Goal: Information Seeking & Learning: Learn about a topic

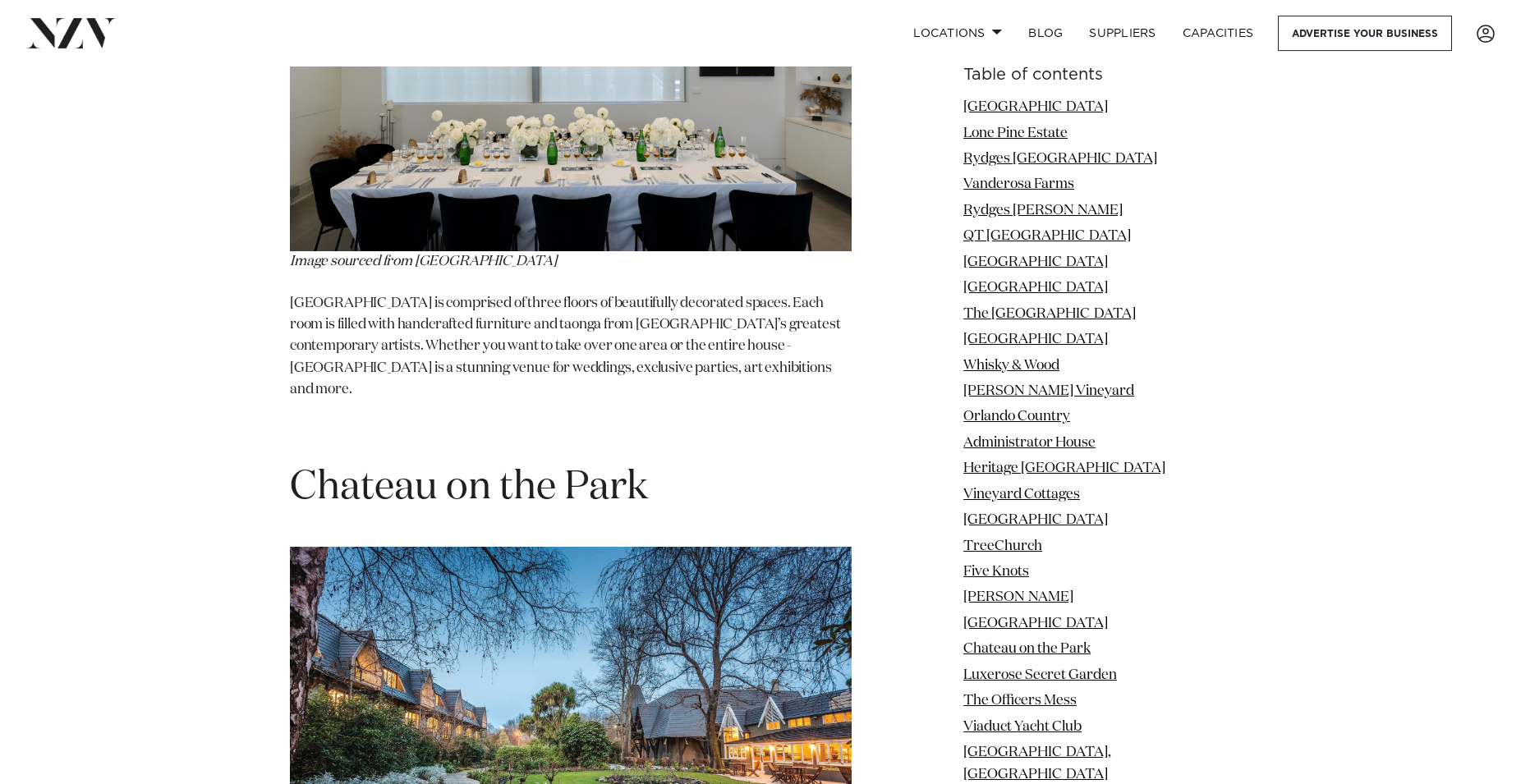
scroll to position [15404, 0]
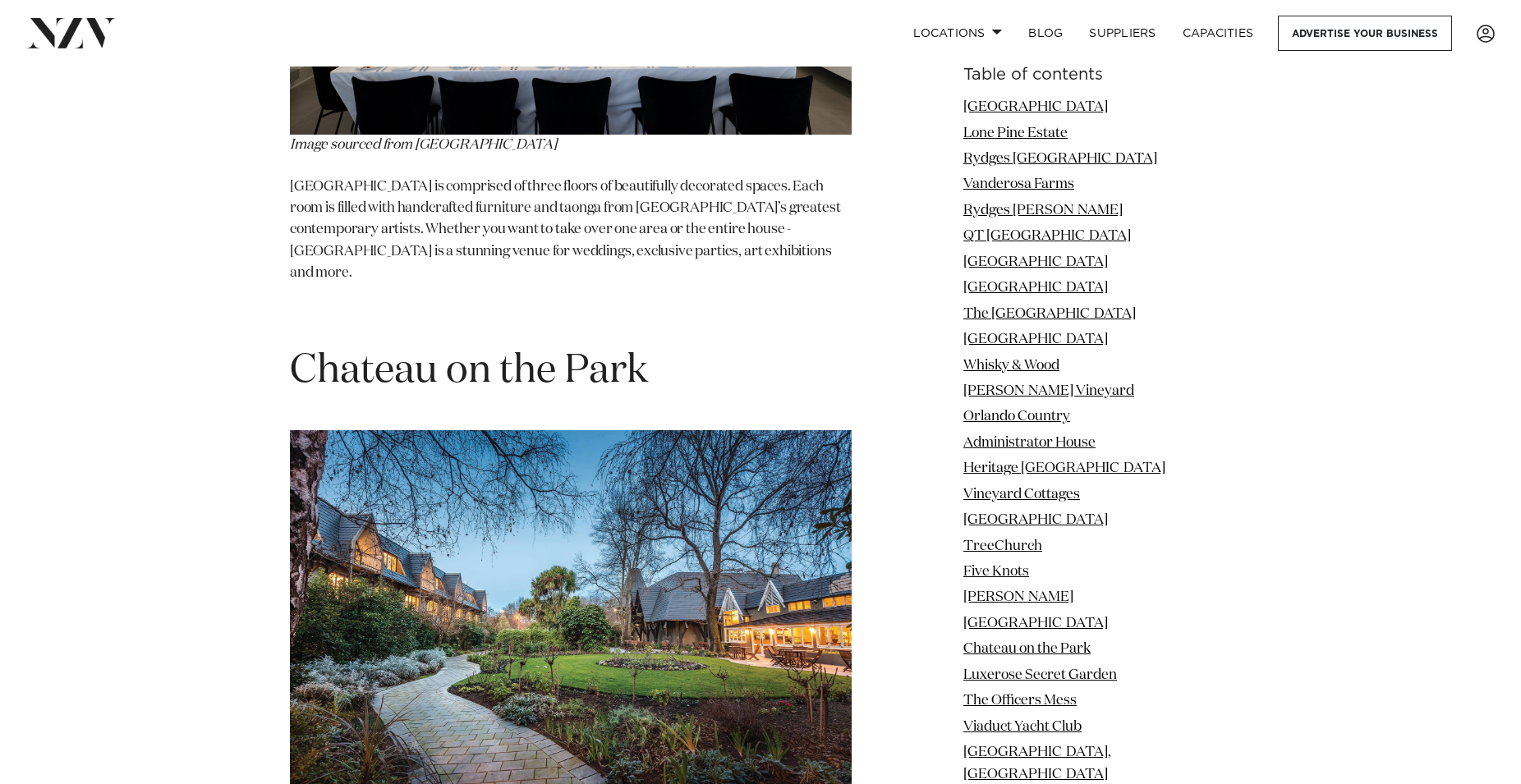
click at [487, 430] on img at bounding box center [570, 617] width 562 height 374
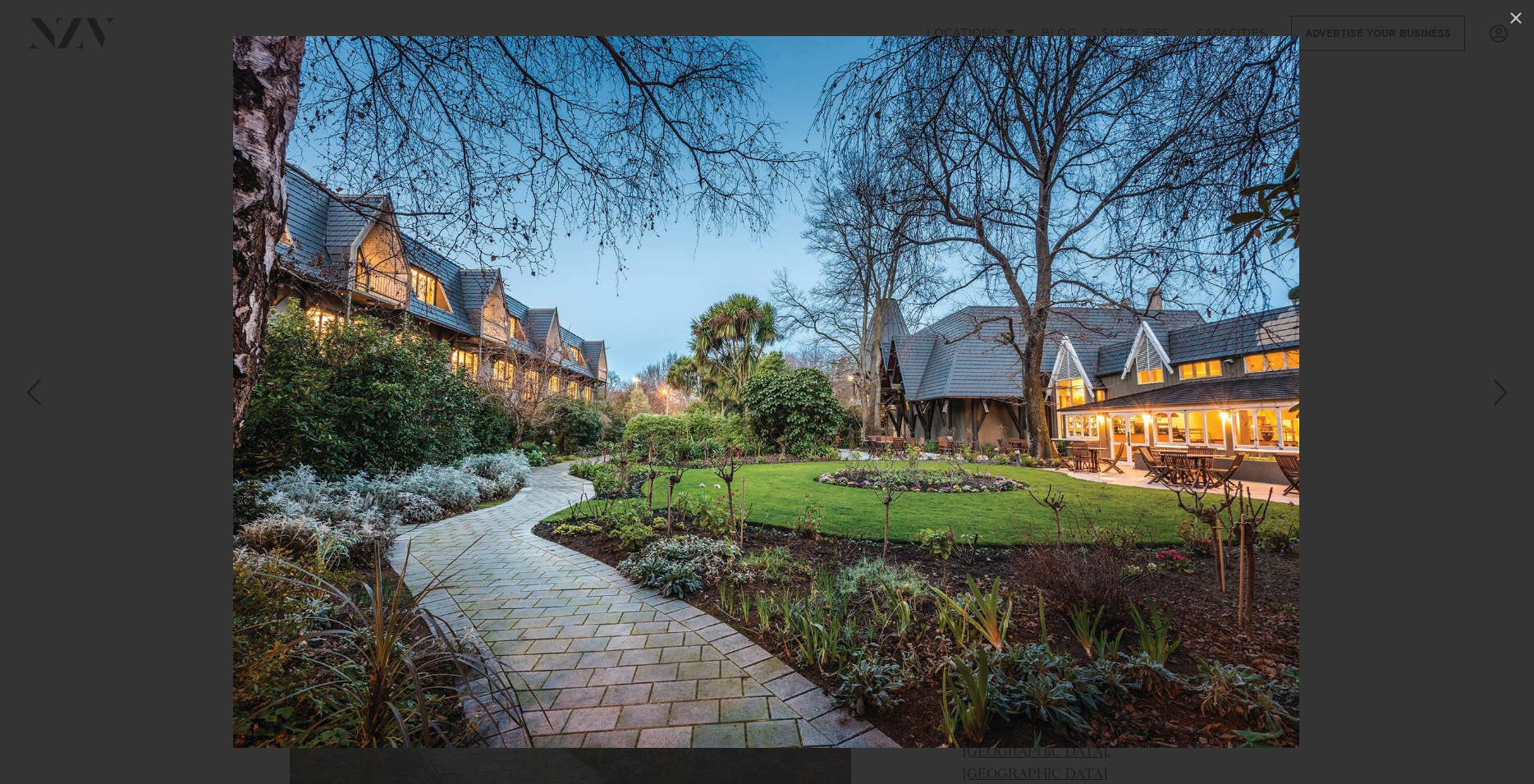
click at [1393, 279] on div at bounding box center [767, 392] width 1534 height 784
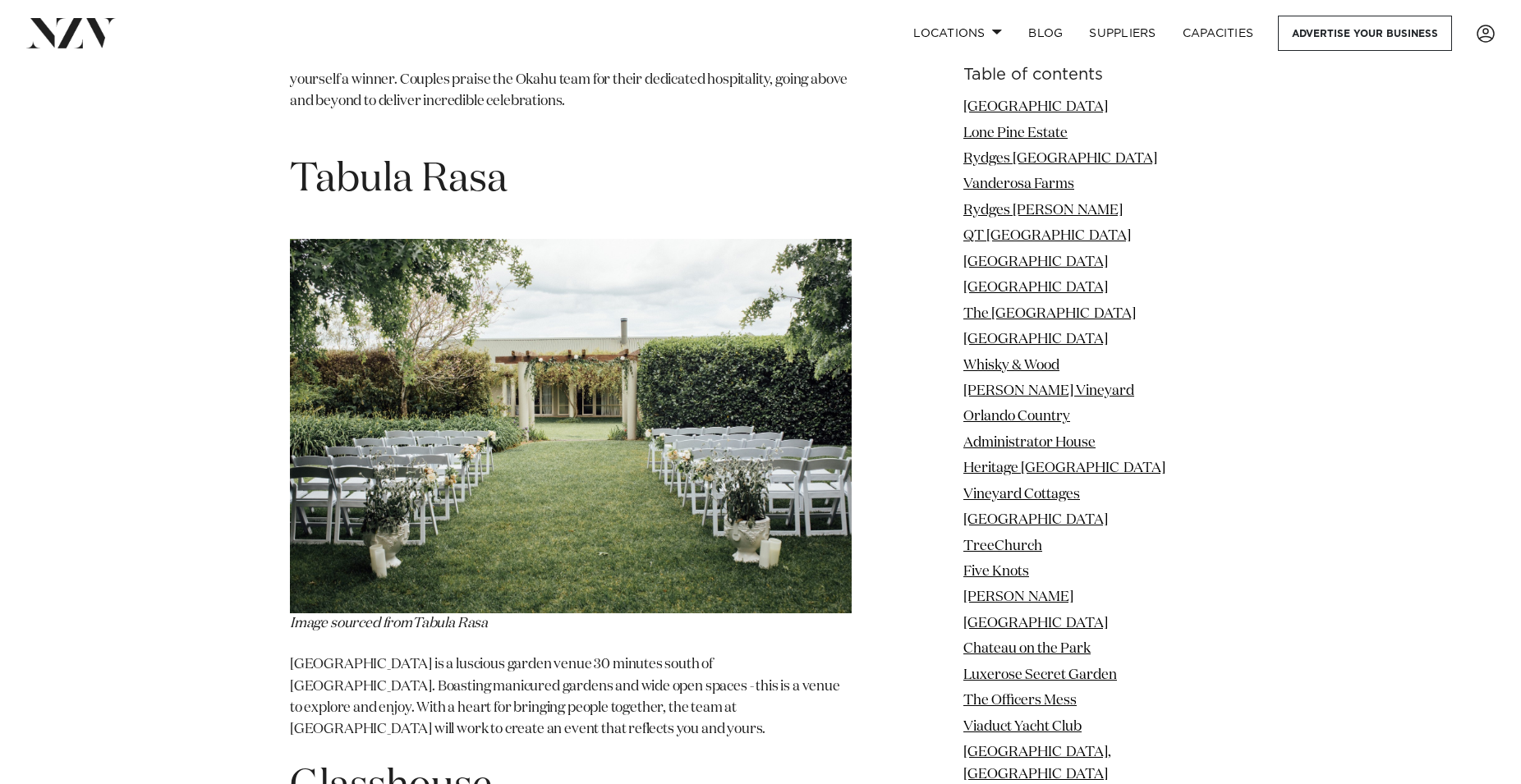
scroll to position [21934, 0]
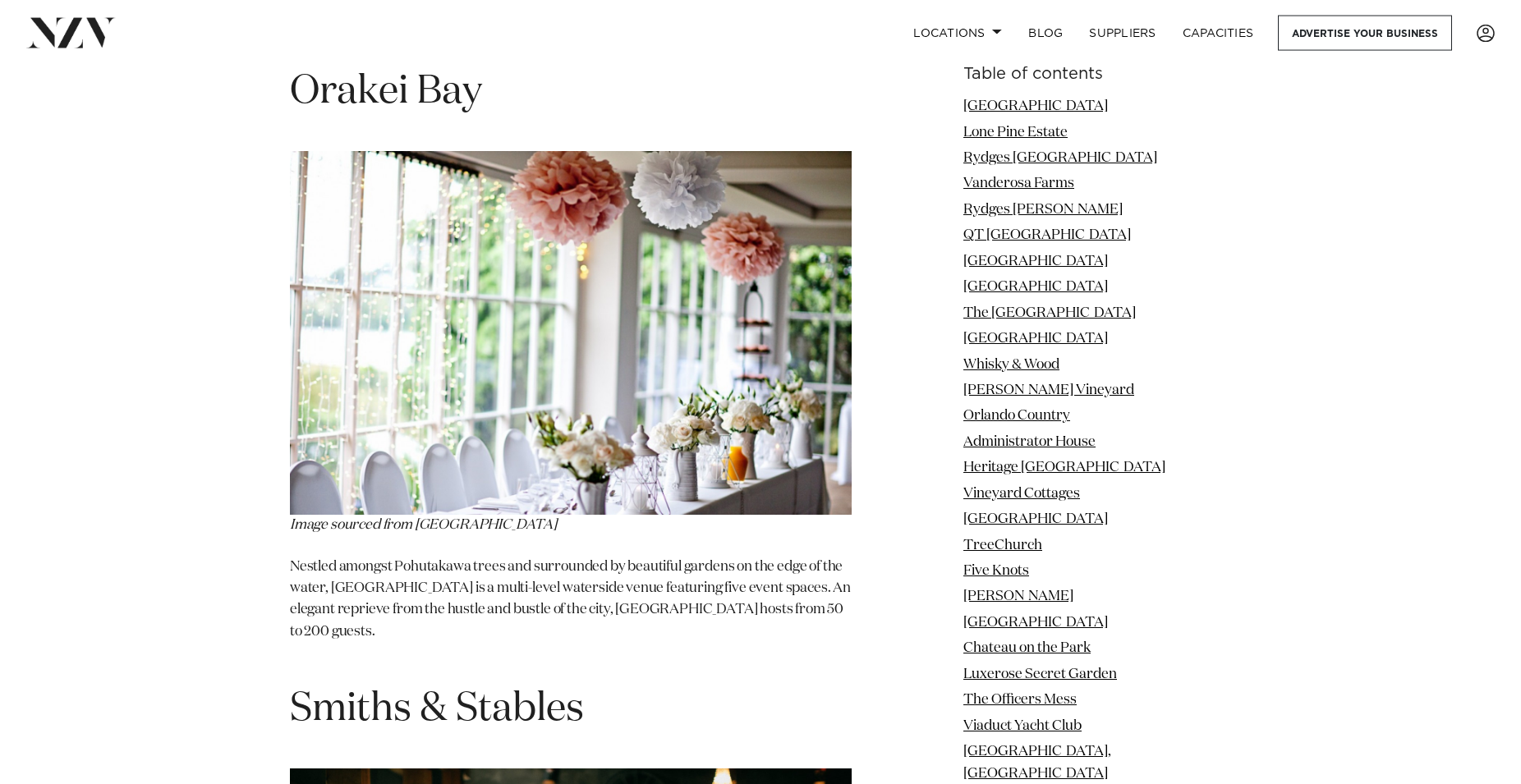
scroll to position [20323, 0]
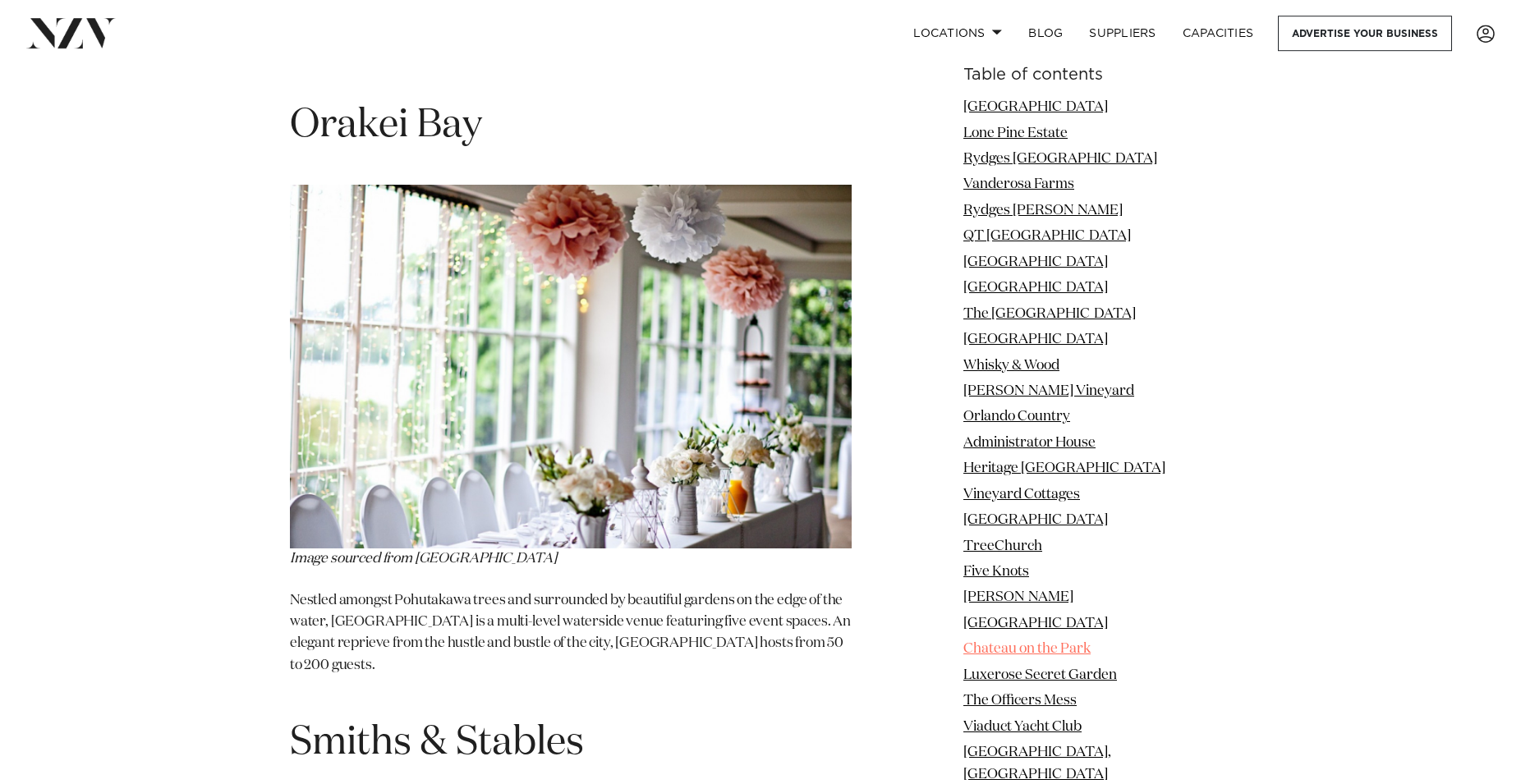
click at [1088, 652] on link "Chateau on the Park" at bounding box center [1027, 649] width 127 height 14
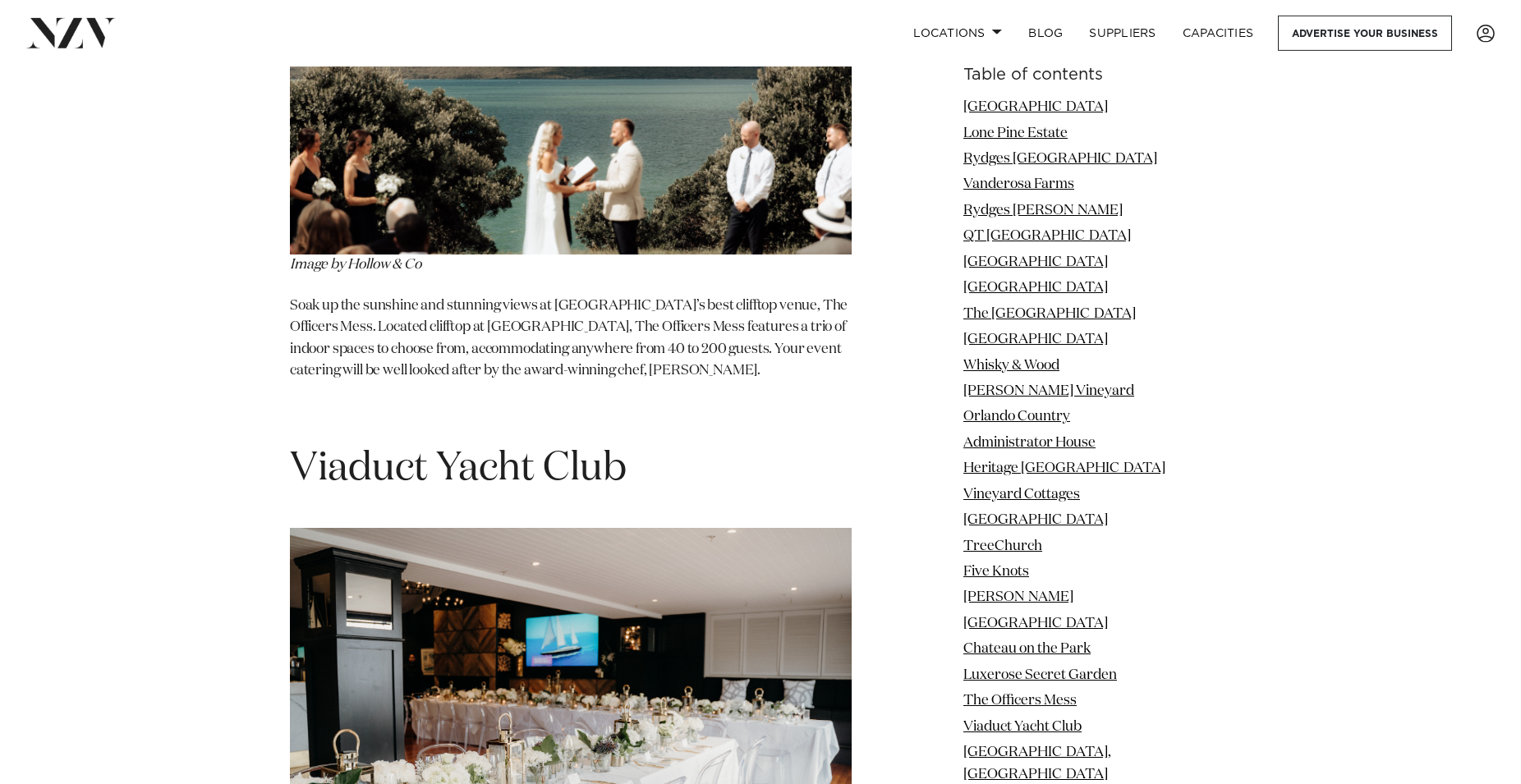
scroll to position [17202, 0]
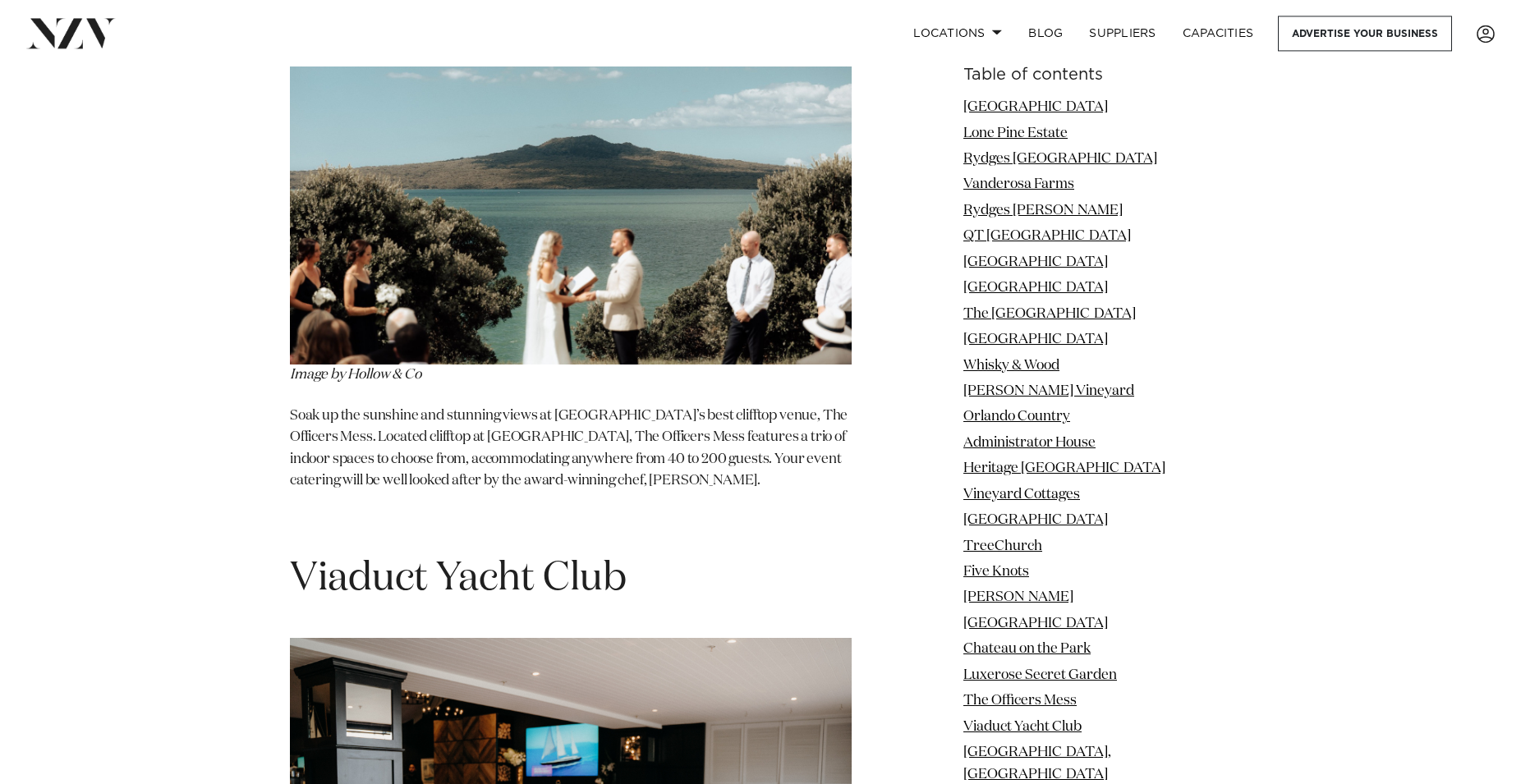
click at [1079, 69] on h6 "Table of contents" at bounding box center [1097, 75] width 268 height 17
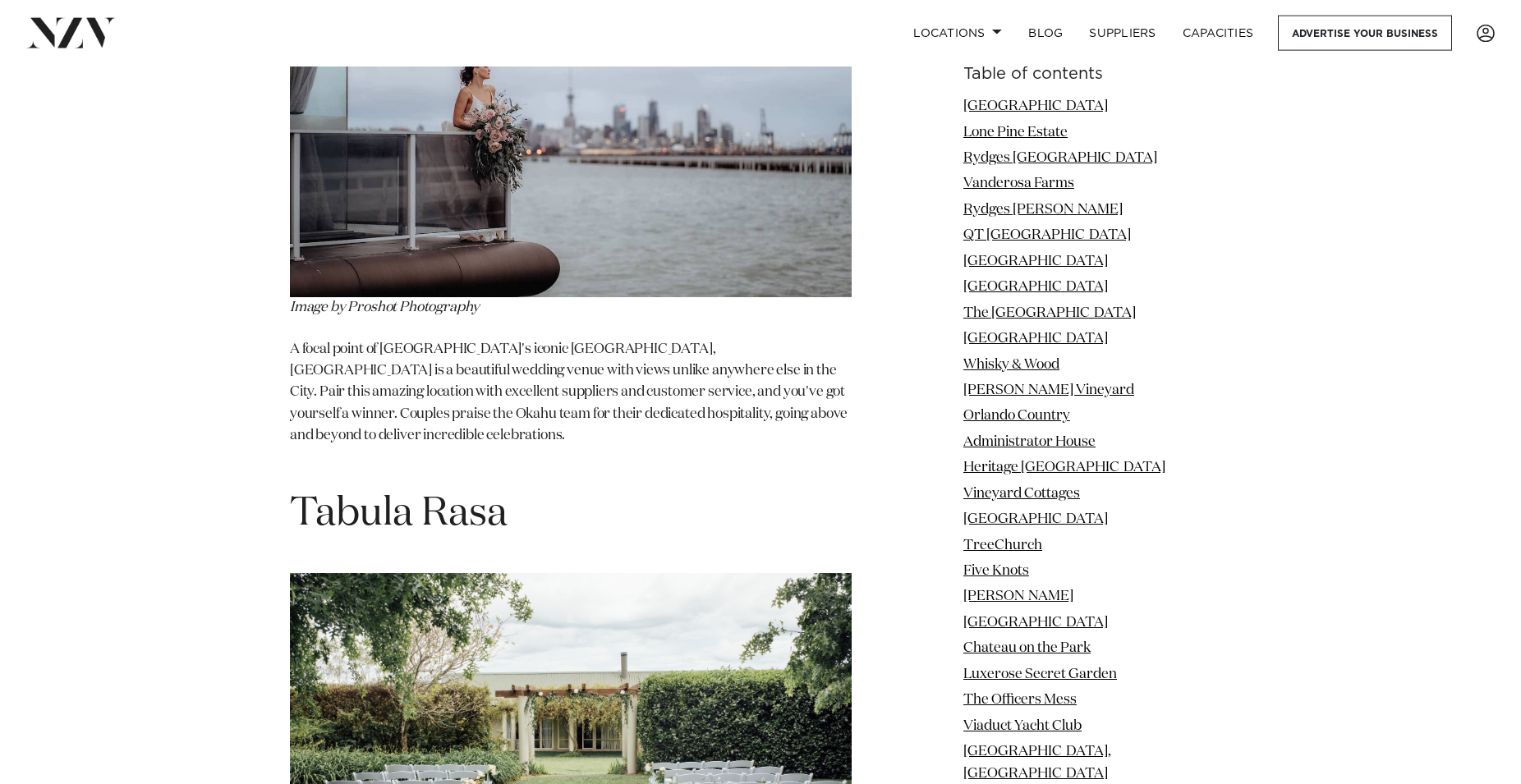
scroll to position [21891, 0]
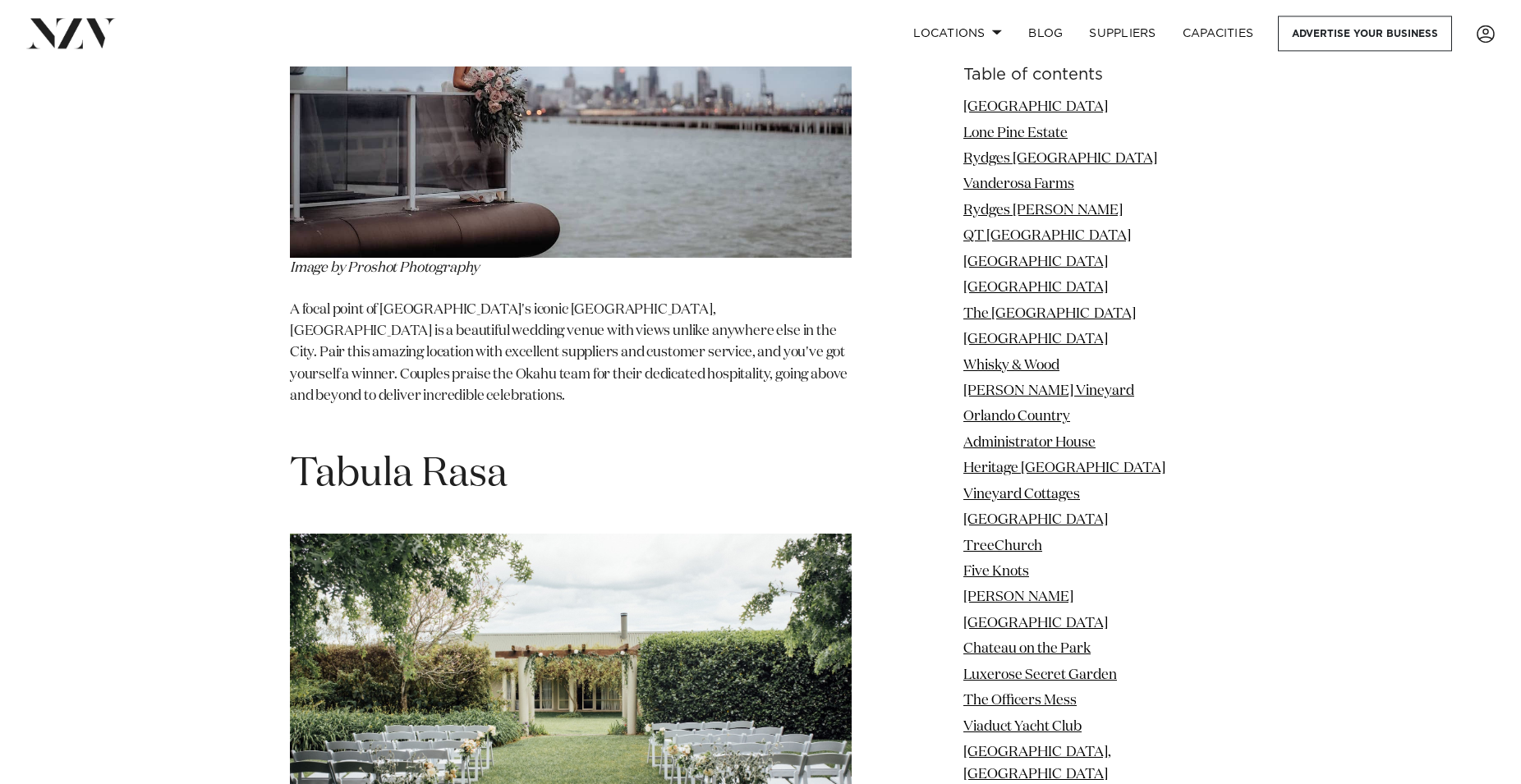
click at [515, 533] on img at bounding box center [570, 720] width 562 height 374
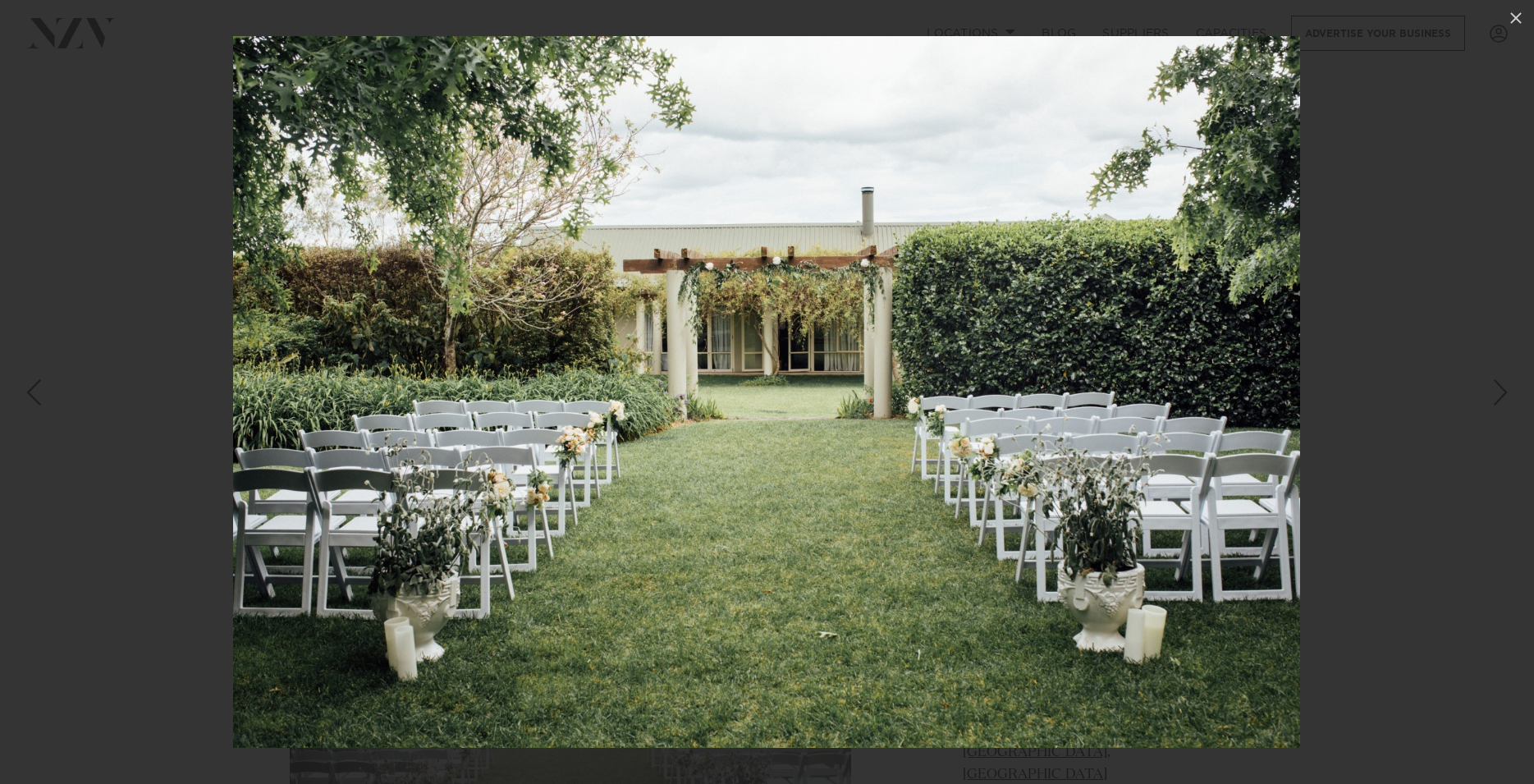
click at [1472, 159] on div at bounding box center [767, 392] width 1534 height 784
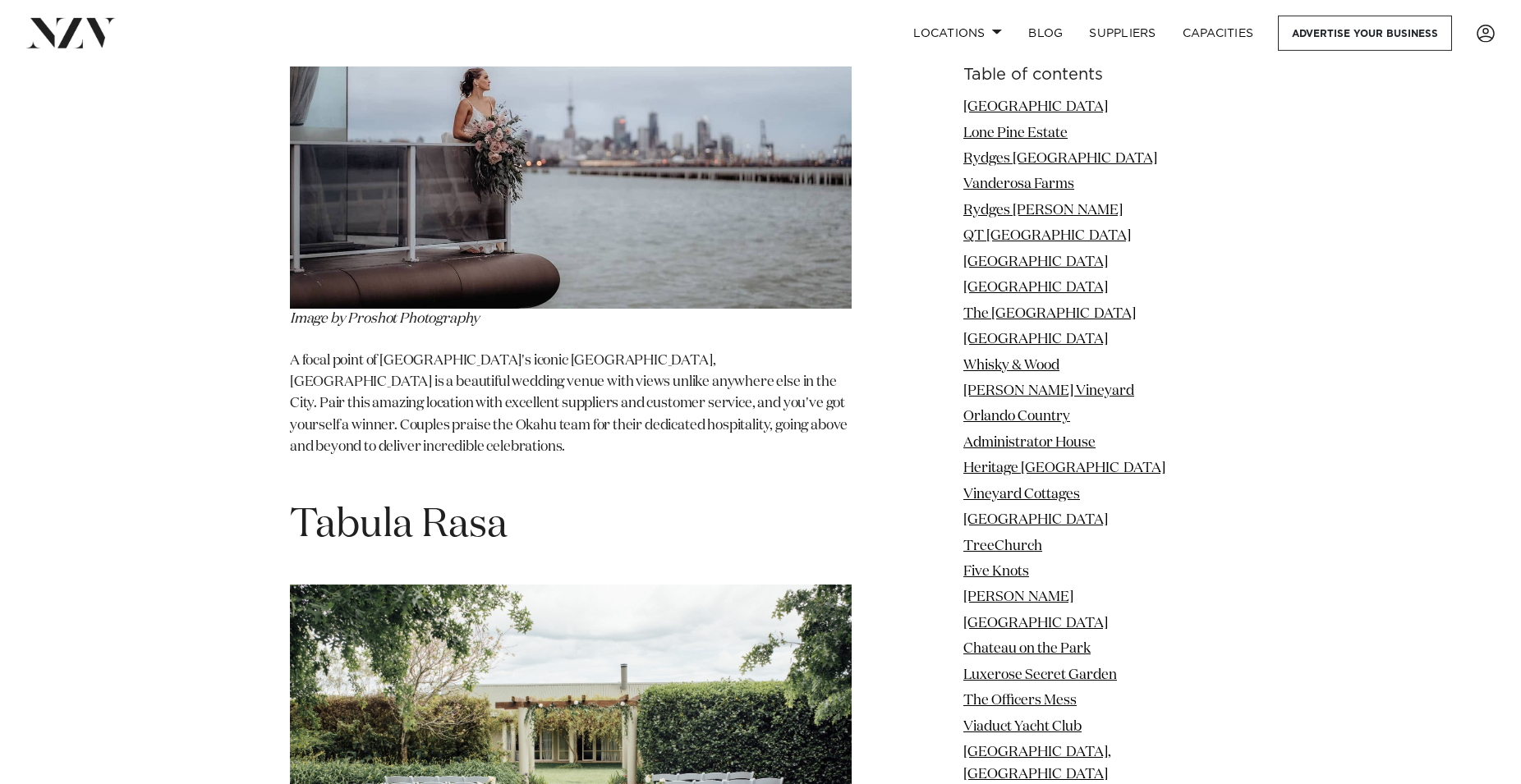
scroll to position [21807, 0]
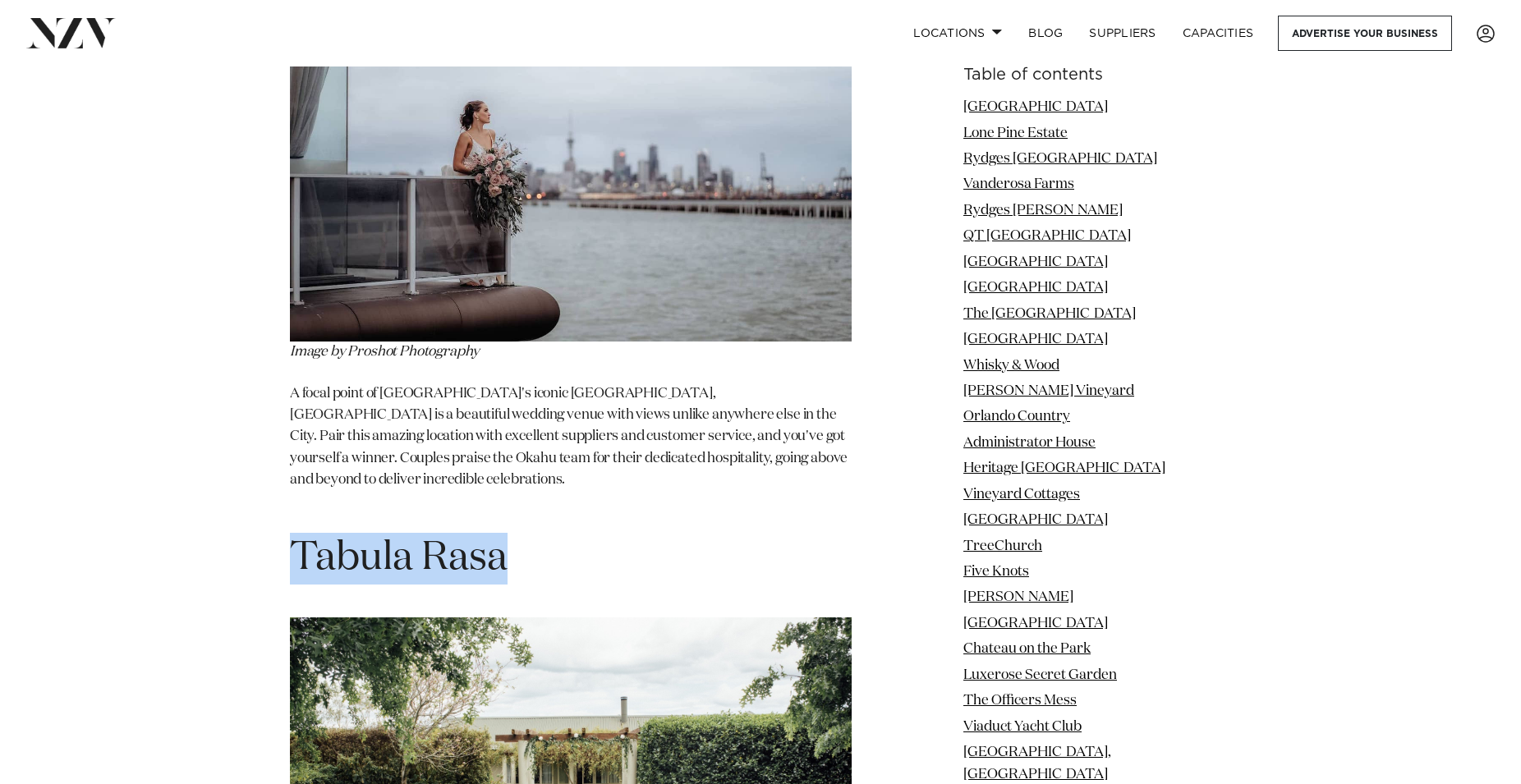
drag, startPoint x: 299, startPoint y: 149, endPoint x: 506, endPoint y: 171, distance: 208.2
click at [506, 539] on span "Tabula Rasa" at bounding box center [398, 558] width 217 height 39
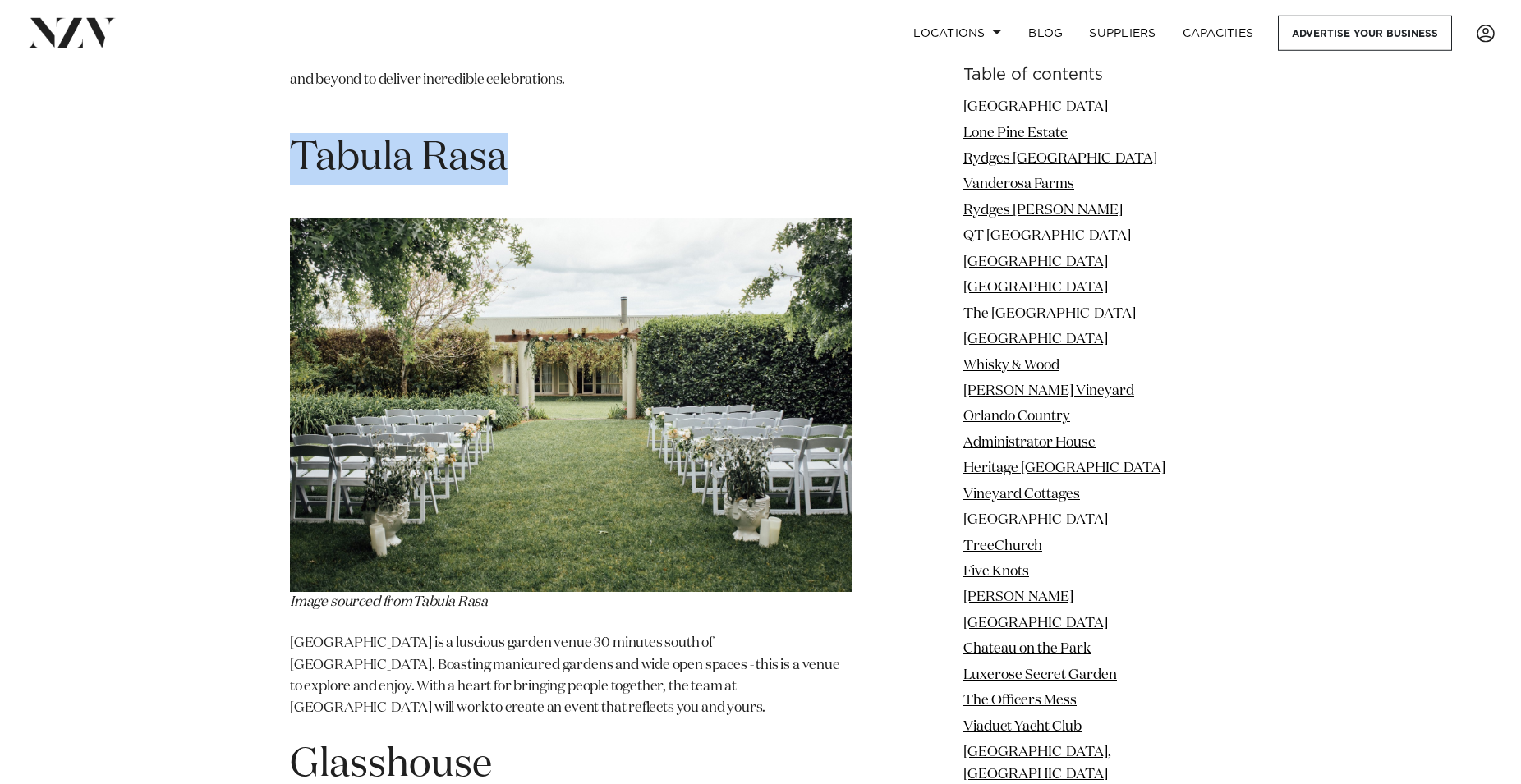
scroll to position [22309, 0]
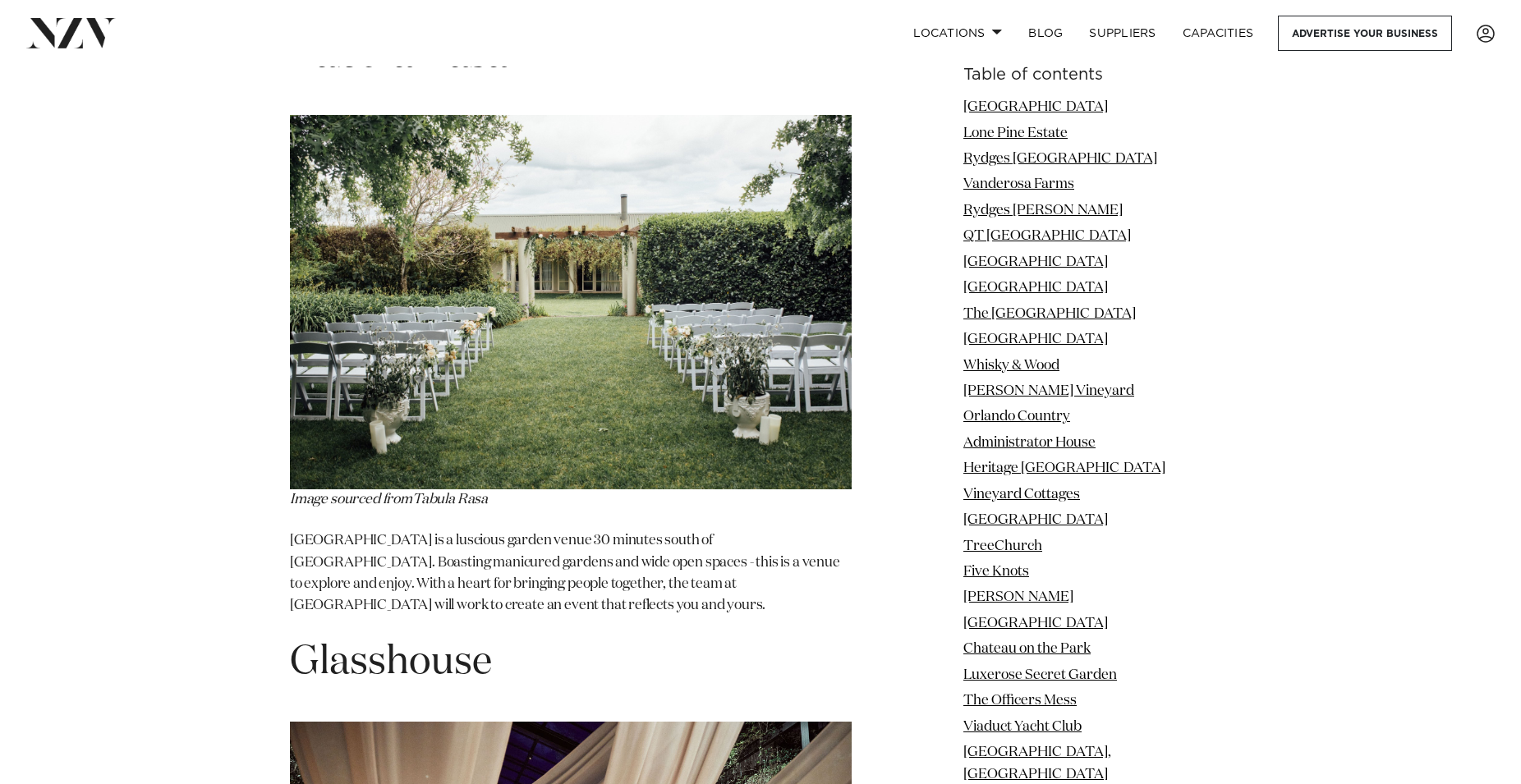
click at [507, 530] on p "[GEOGRAPHIC_DATA] is a luscious garden venue 30 minutes south of [GEOGRAPHIC_DA…" at bounding box center [570, 573] width 562 height 86
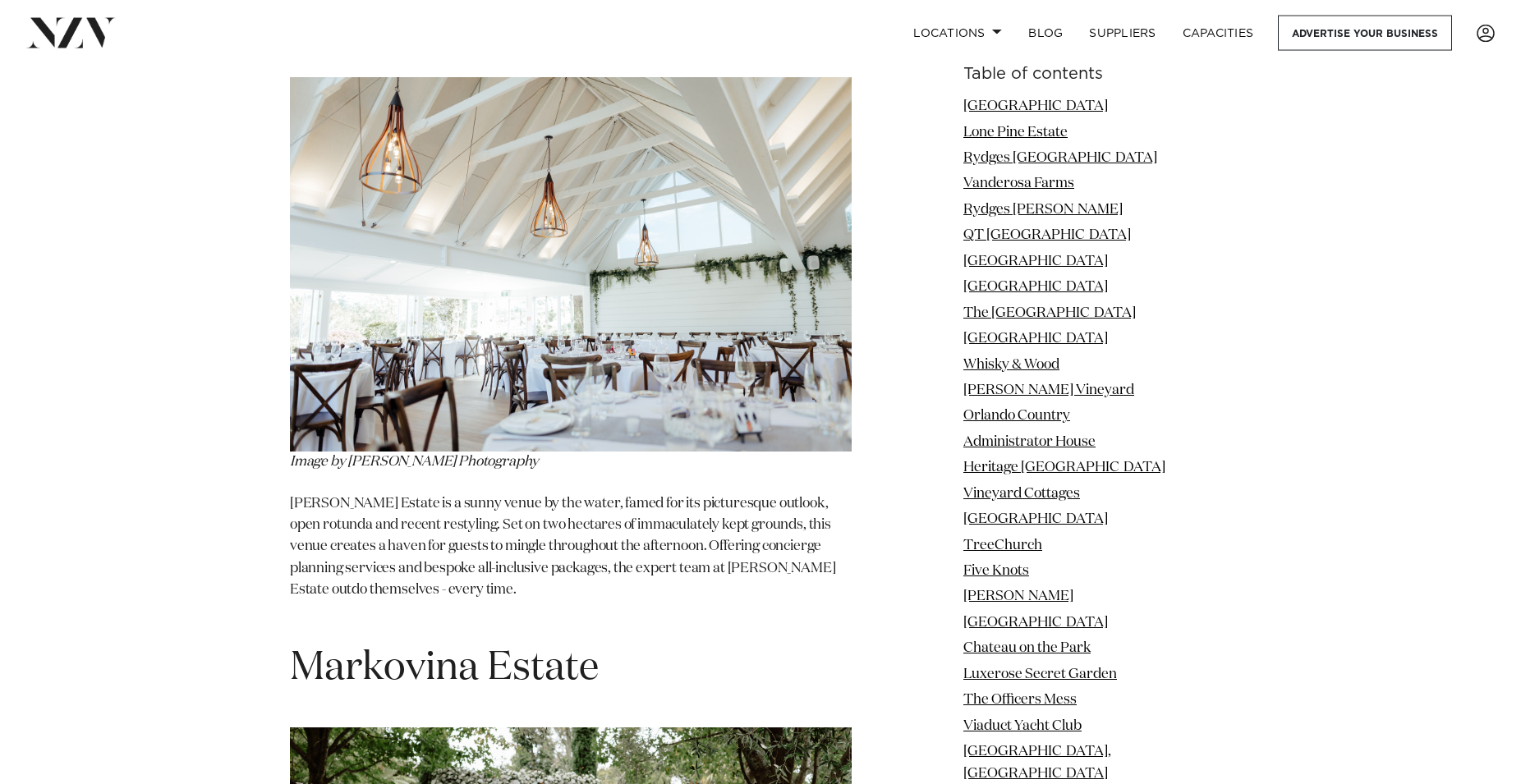
scroll to position [23649, 0]
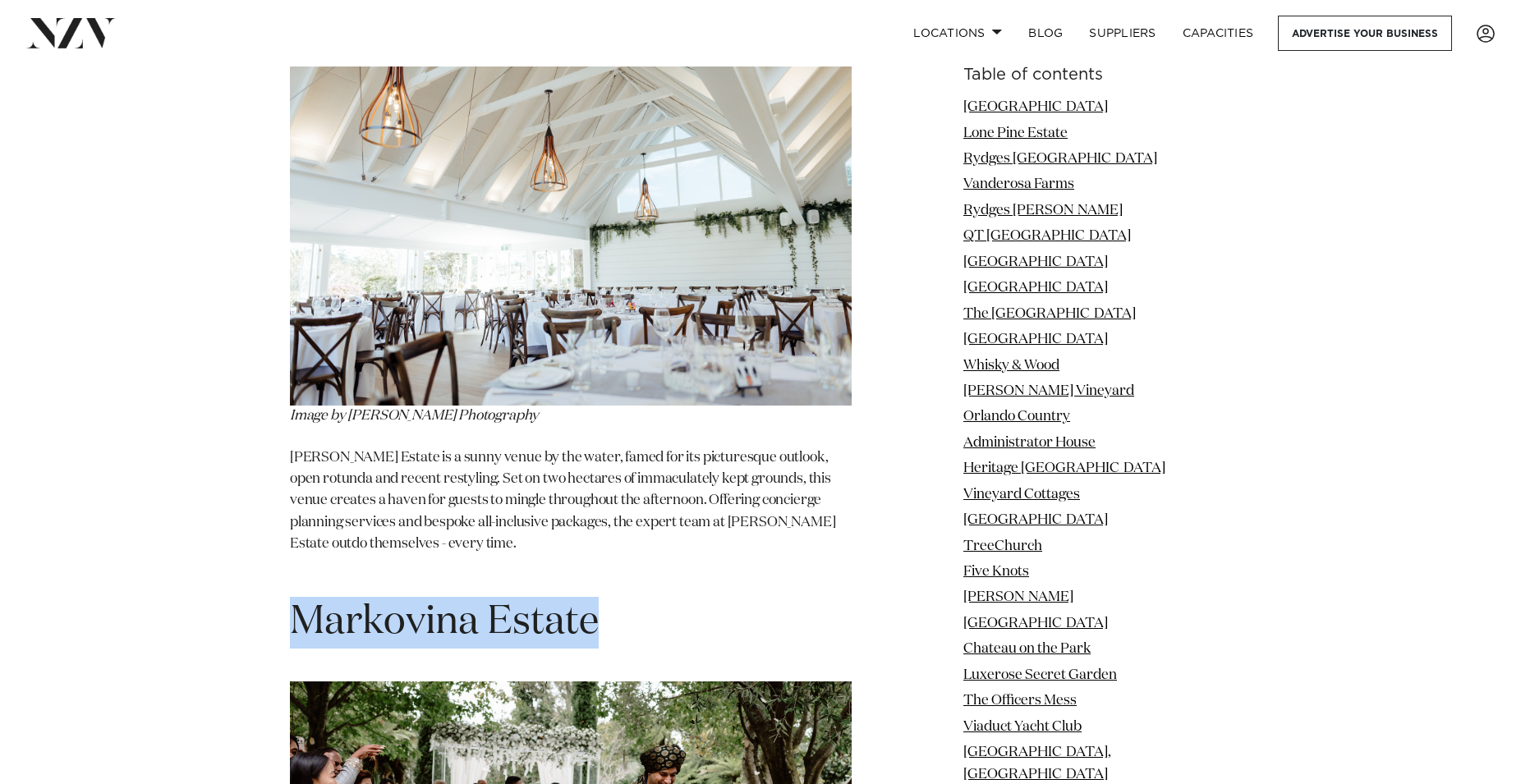
drag, startPoint x: 290, startPoint y: 222, endPoint x: 602, endPoint y: 228, distance: 312.1
click at [602, 597] on h1 "Markovina Estate" at bounding box center [570, 622] width 562 height 52
drag, startPoint x: 721, startPoint y: 181, endPoint x: 733, endPoint y: 201, distance: 23.3
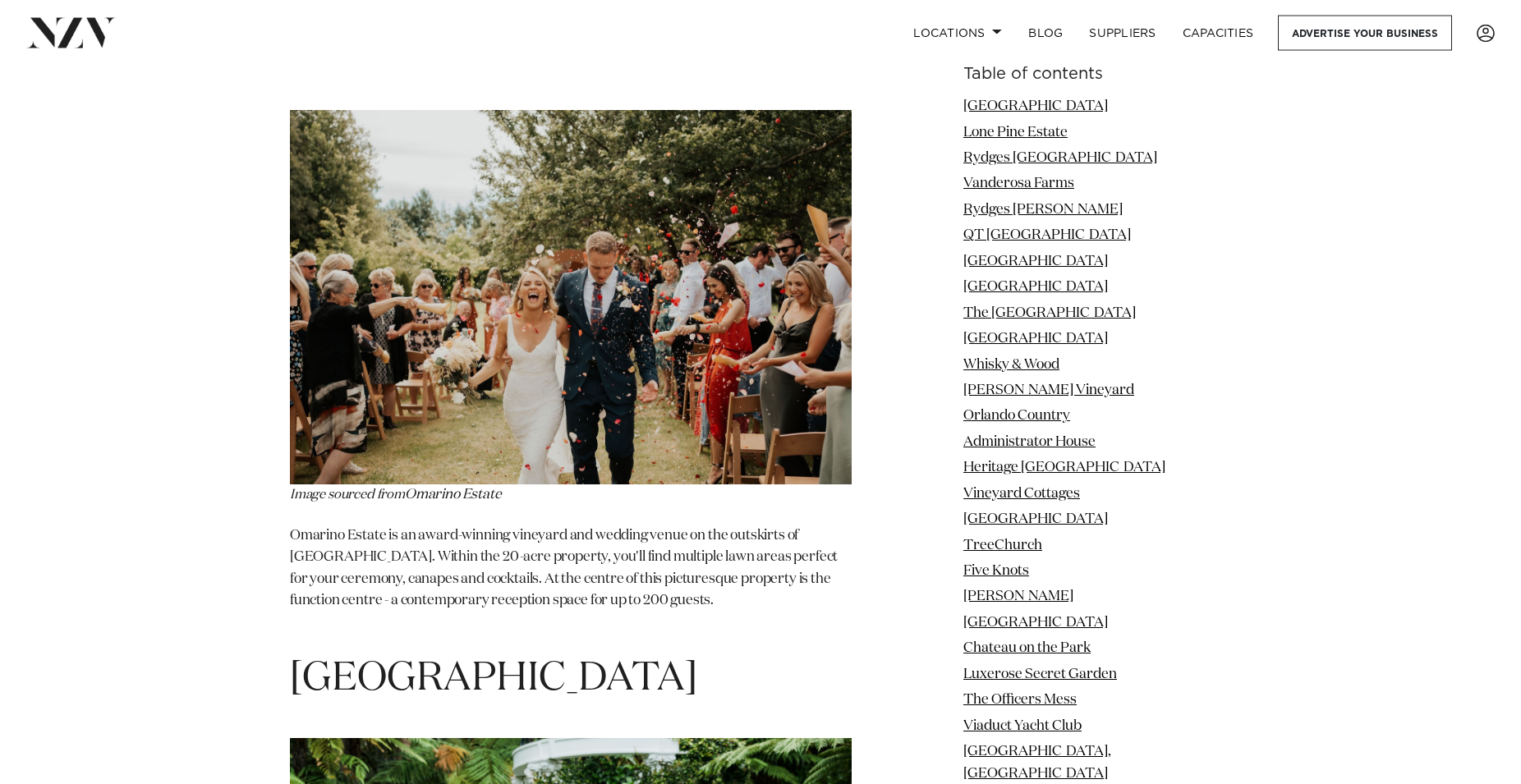
scroll to position [28002, 0]
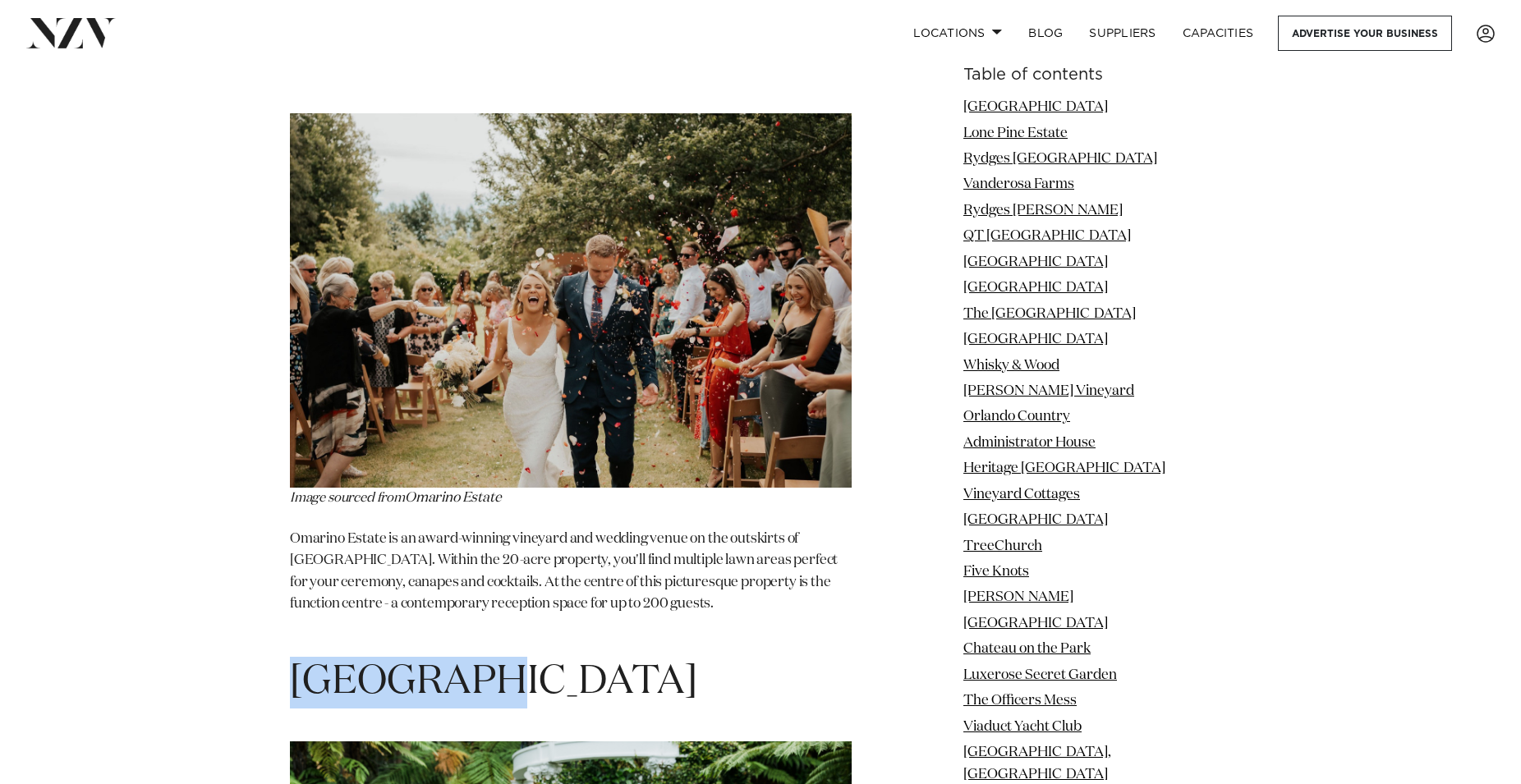
drag, startPoint x: 298, startPoint y: 214, endPoint x: 437, endPoint y: 234, distance: 140.4
click at [437, 662] on span "[GEOGRAPHIC_DATA]" at bounding box center [494, 682] width 408 height 39
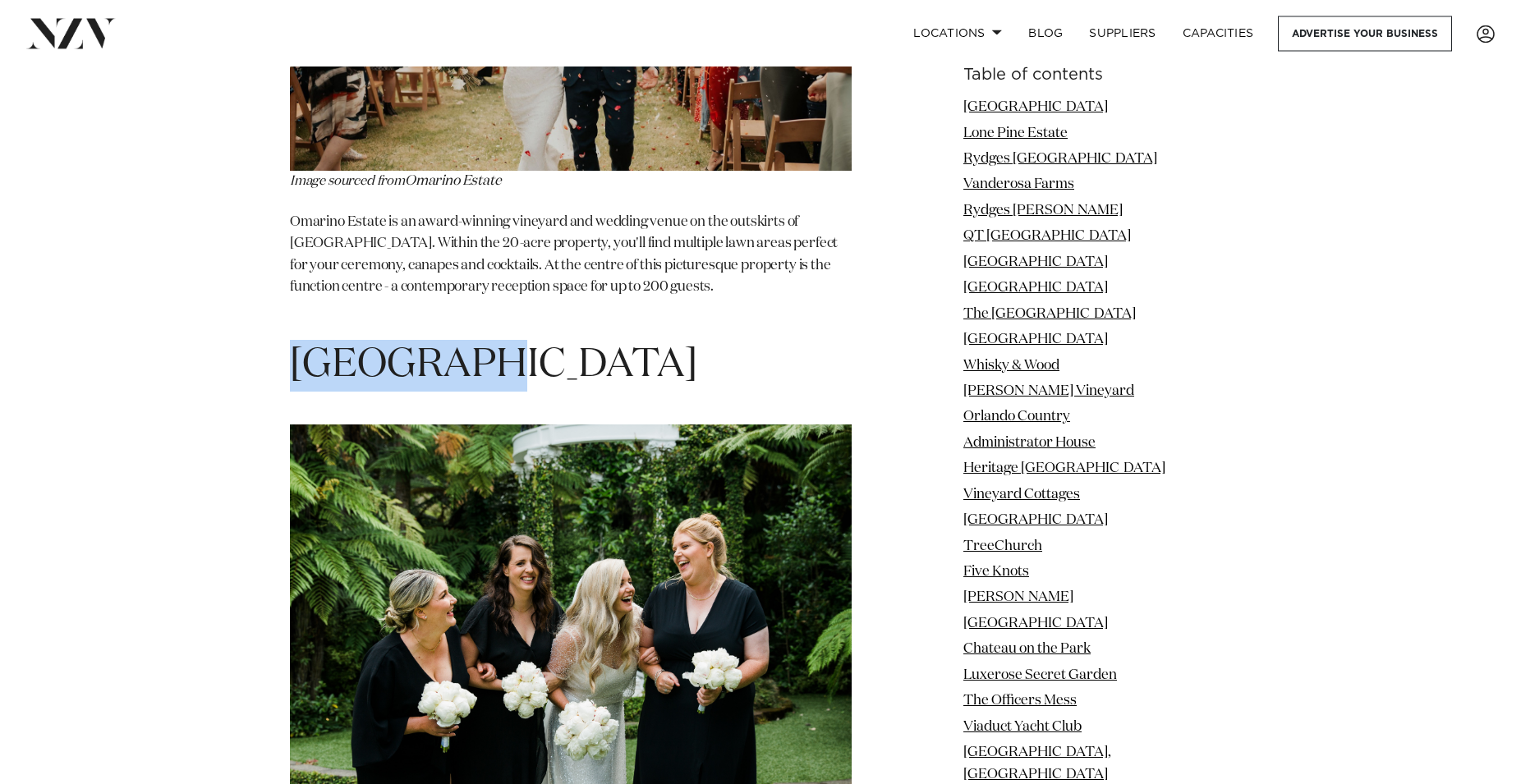
scroll to position [28504, 0]
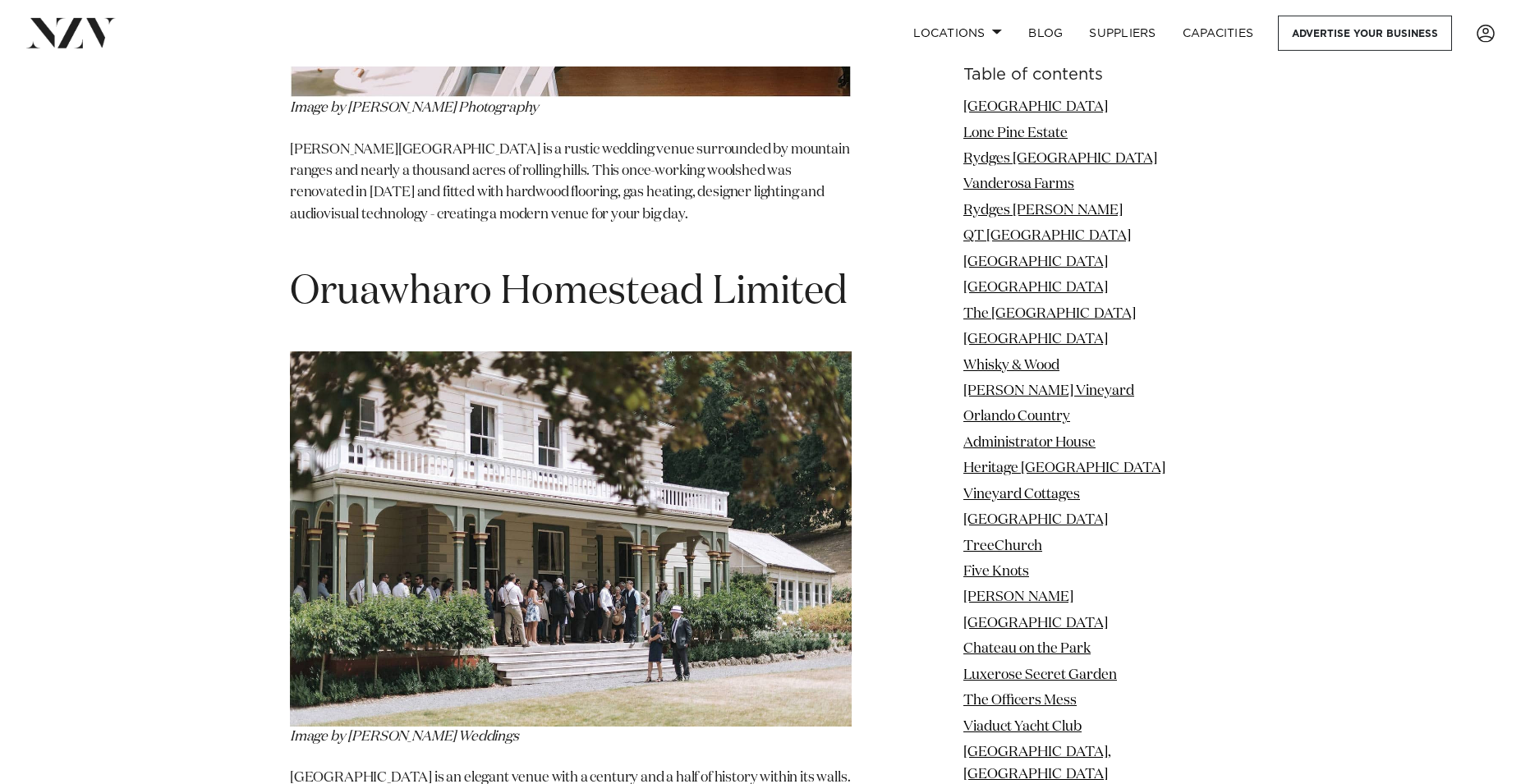
scroll to position [41982, 0]
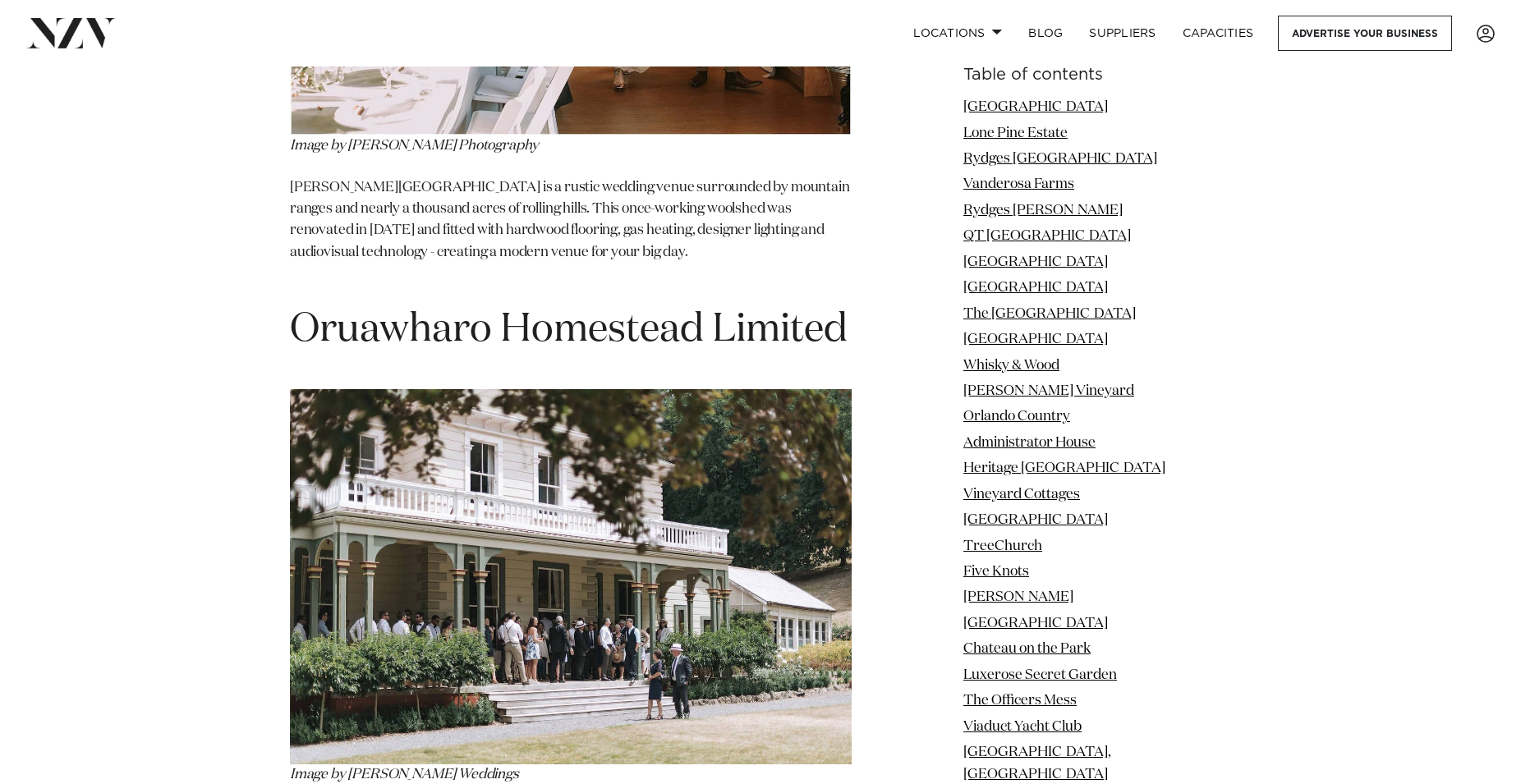
drag, startPoint x: 299, startPoint y: 222, endPoint x: 784, endPoint y: 202, distance: 485.4
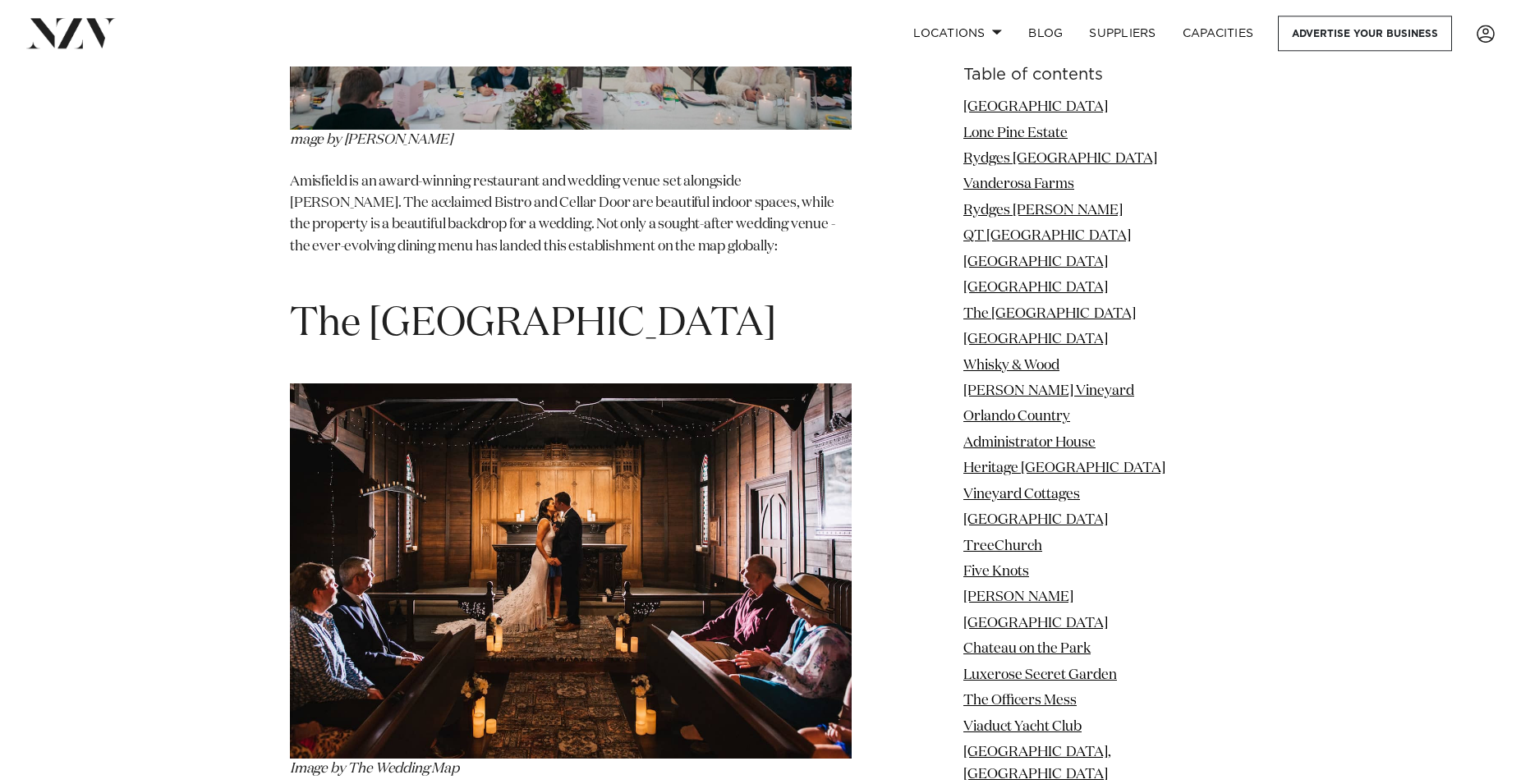
scroll to position [44410, 0]
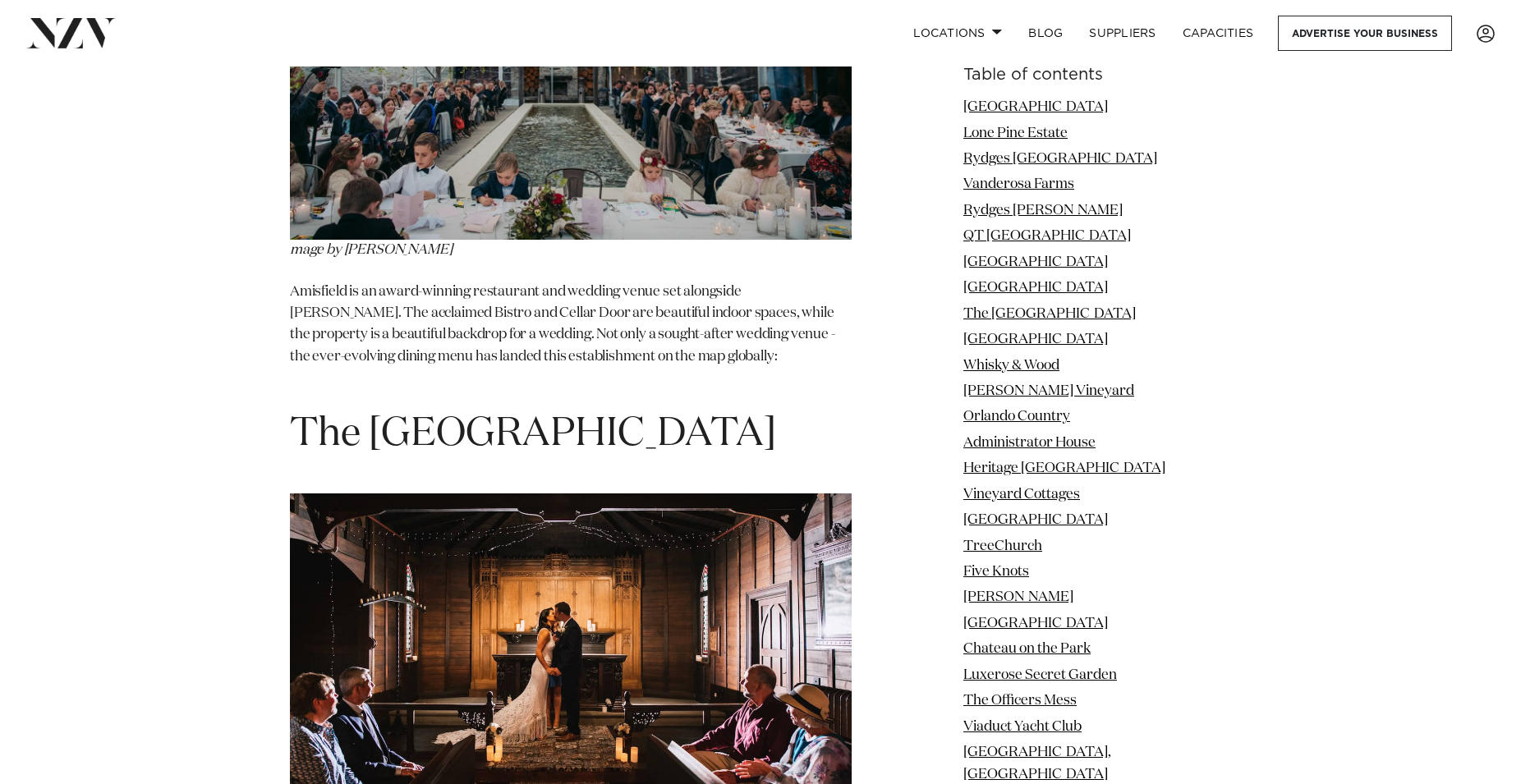
drag, startPoint x: 581, startPoint y: 349, endPoint x: 613, endPoint y: 346, distance: 32.1
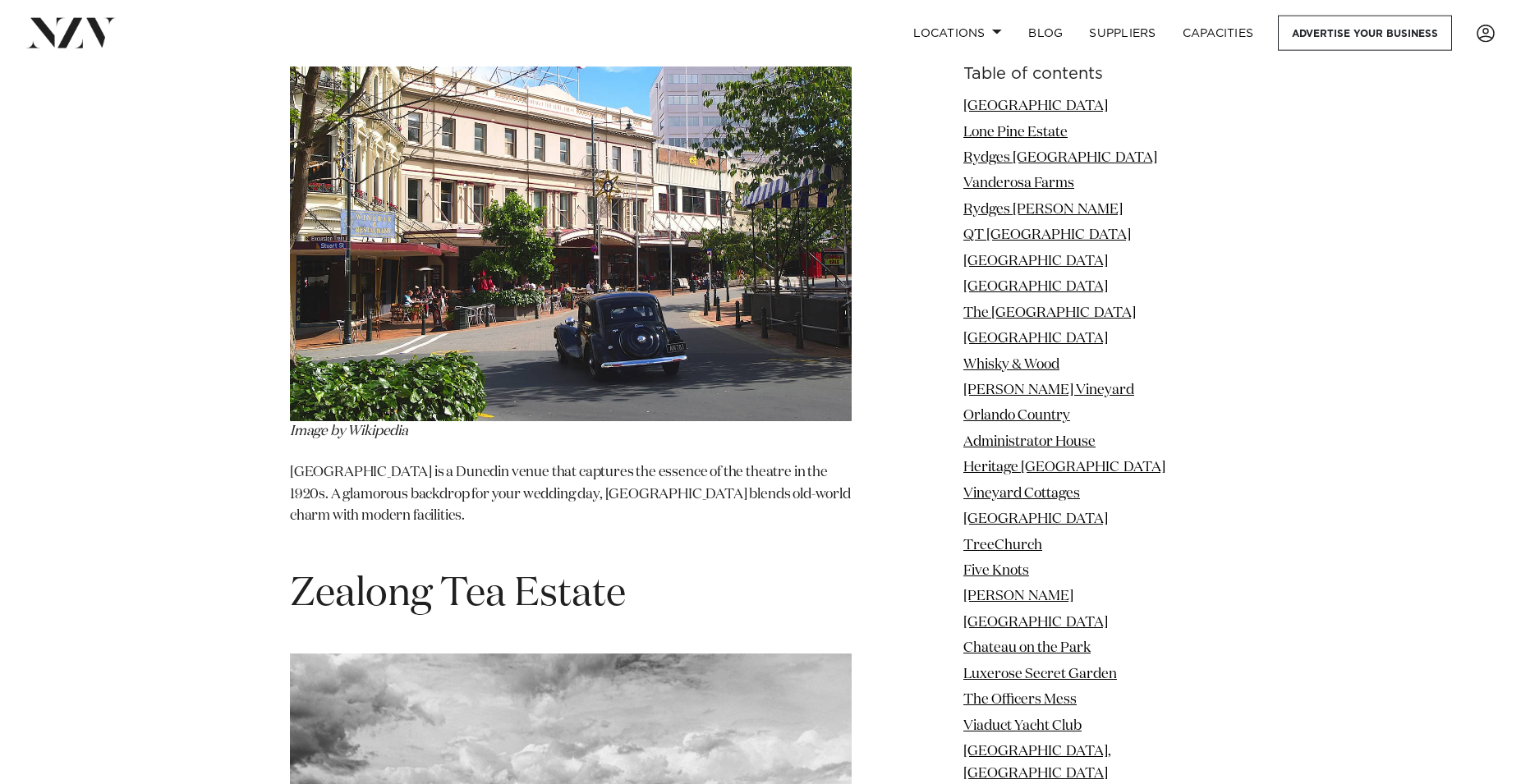
scroll to position [64754, 0]
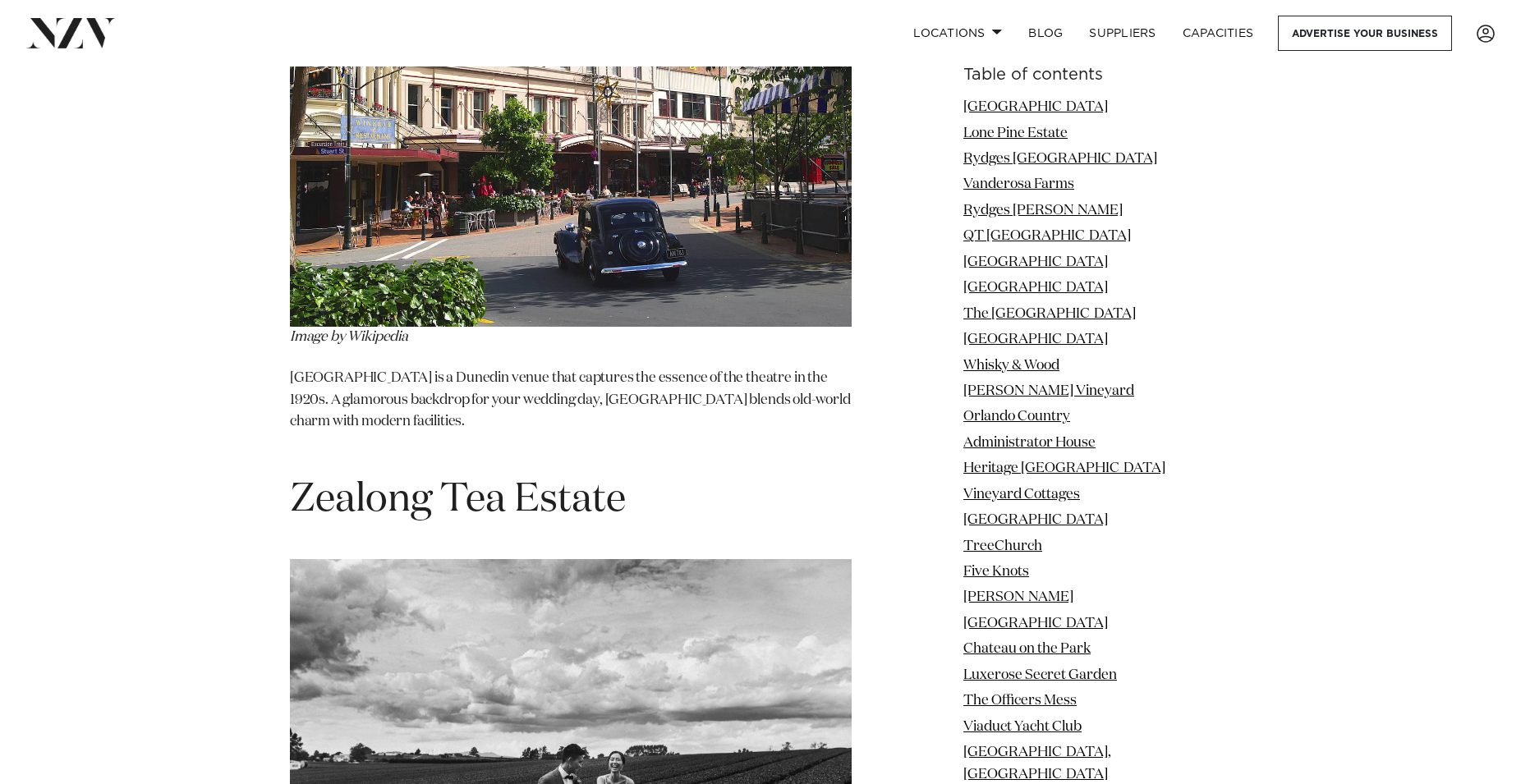
drag, startPoint x: 296, startPoint y: 101, endPoint x: 604, endPoint y: 93, distance: 308.1
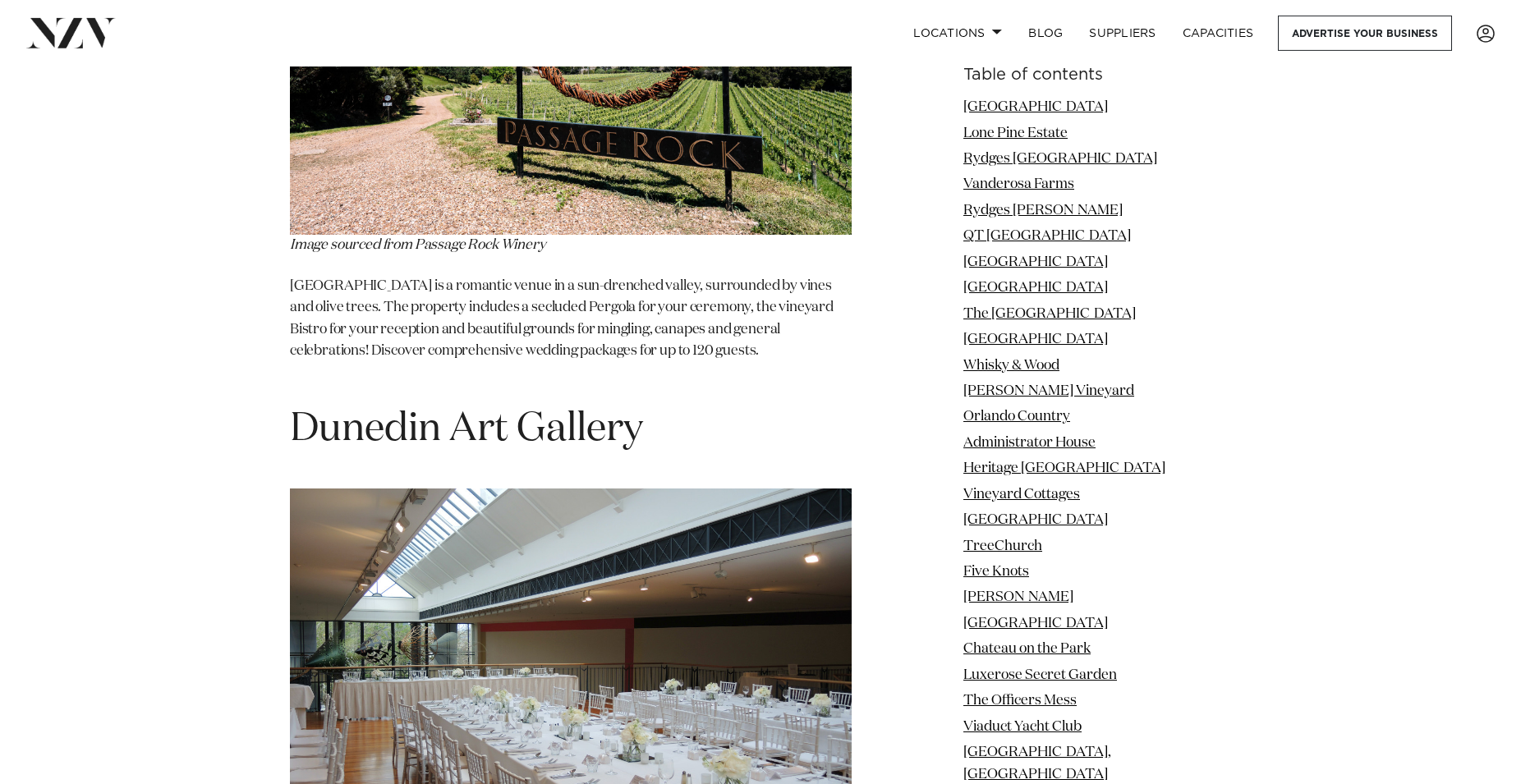
scroll to position [78065, 0]
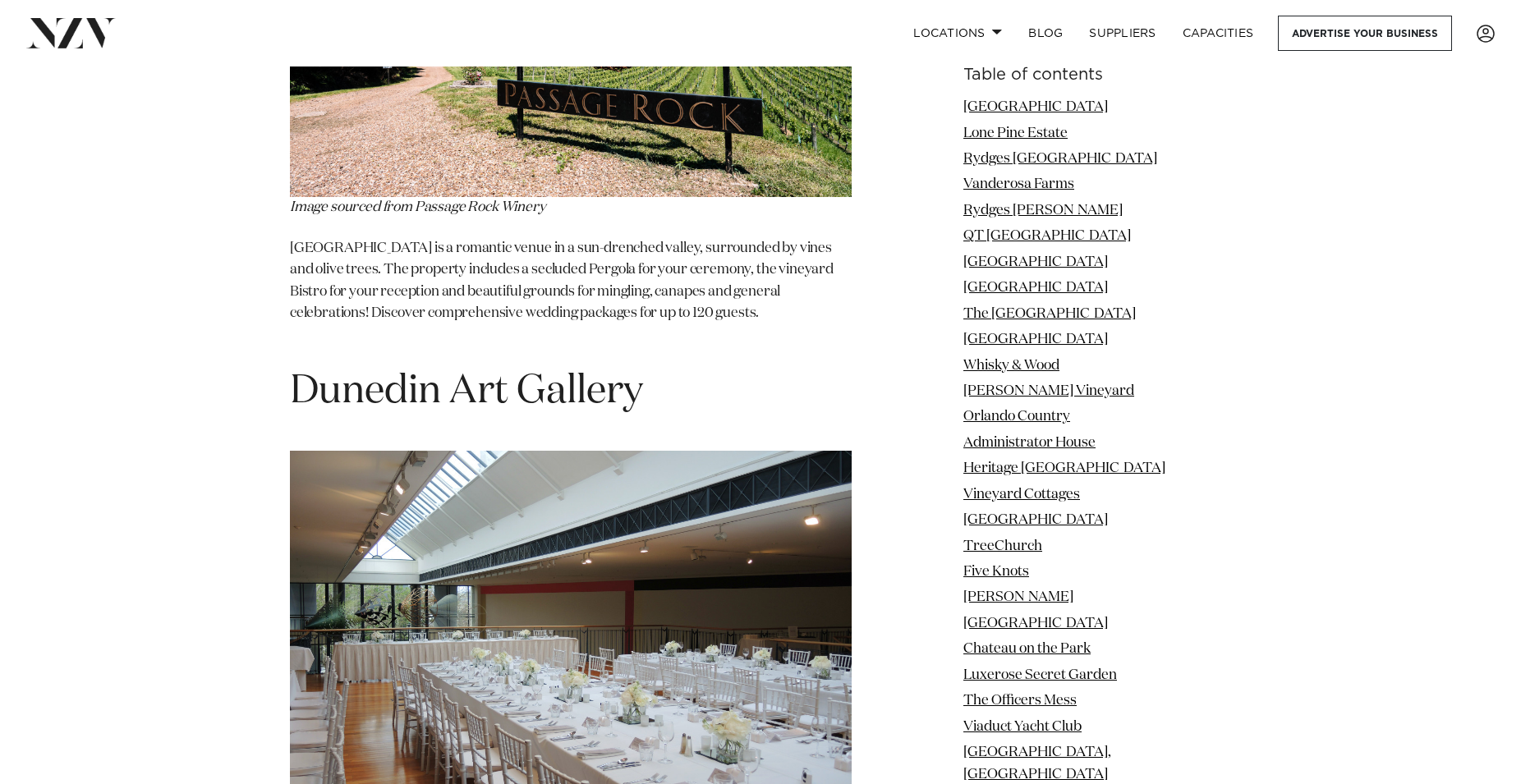
drag, startPoint x: 295, startPoint y: 199, endPoint x: 613, endPoint y: 223, distance: 318.9
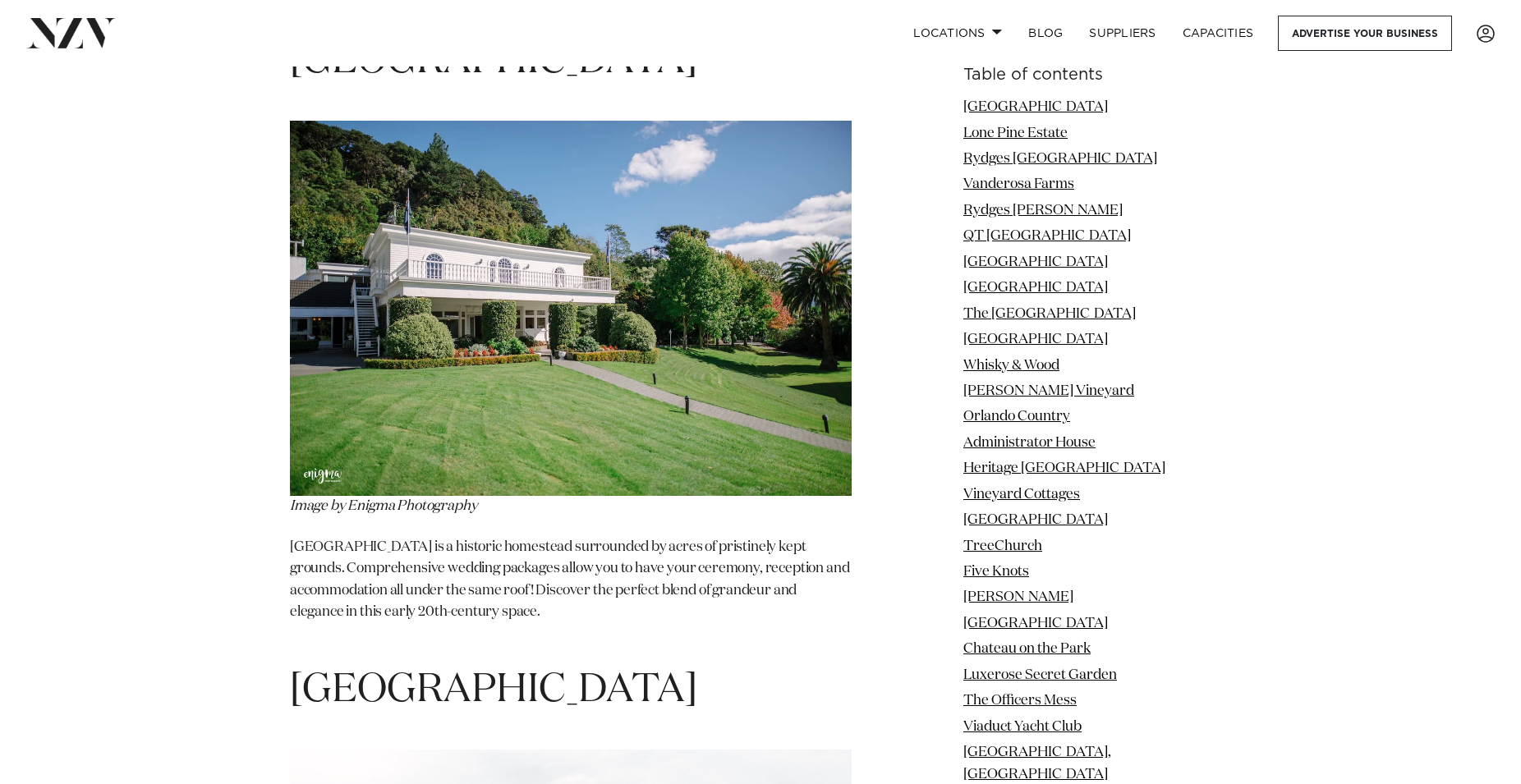
scroll to position [82000, 0]
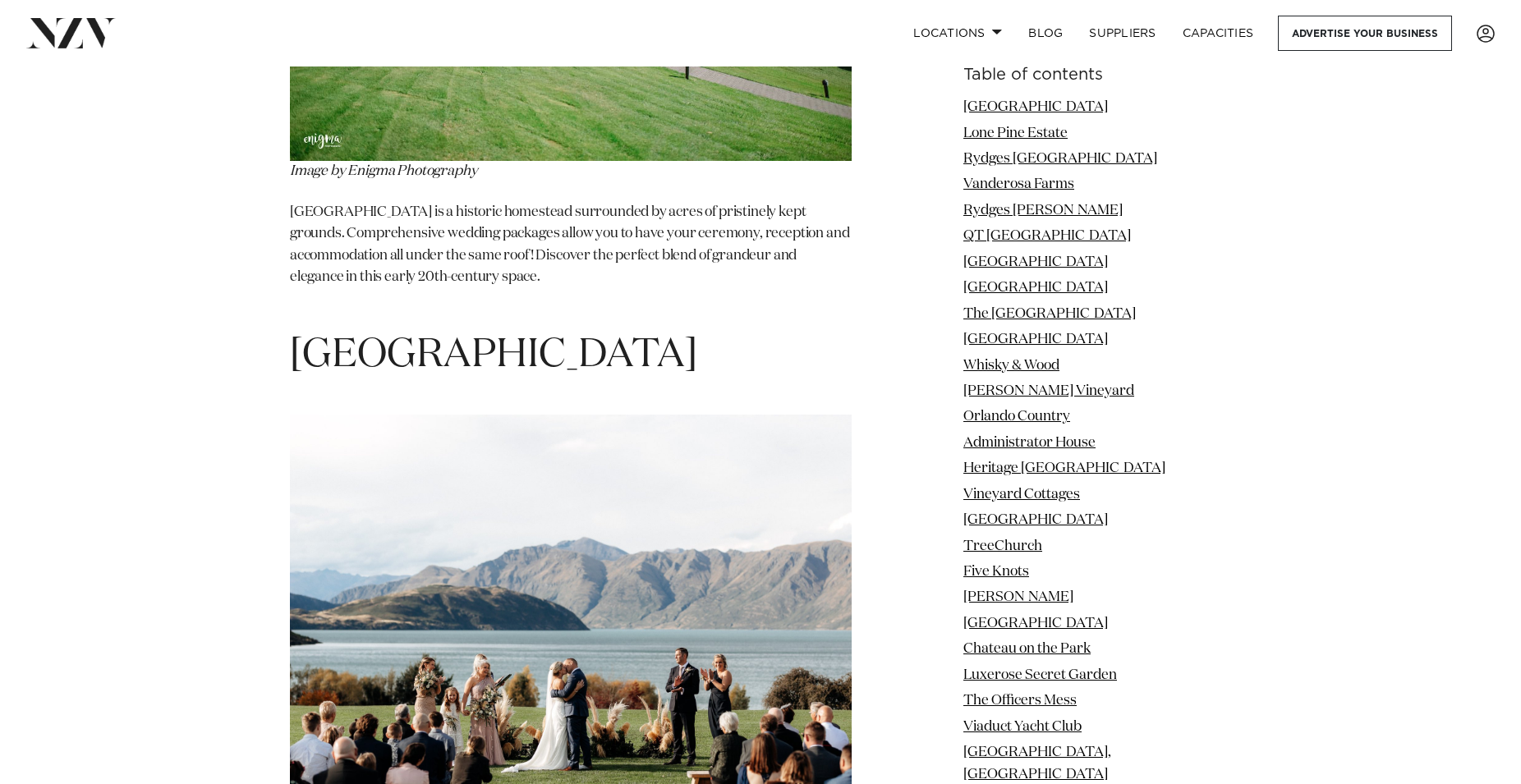
drag, startPoint x: 336, startPoint y: 349, endPoint x: 360, endPoint y: 316, distance: 40.8
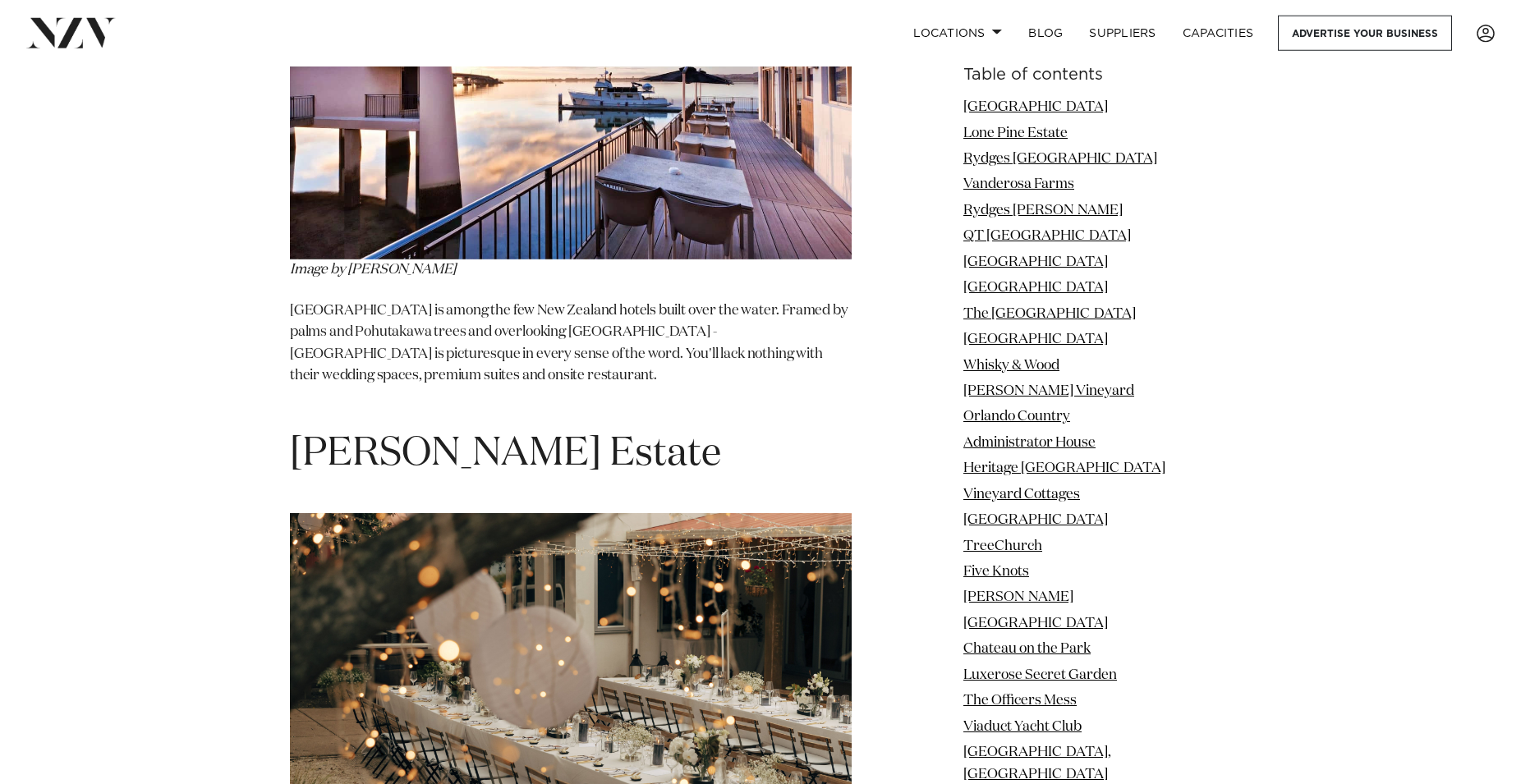
scroll to position [85181, 0]
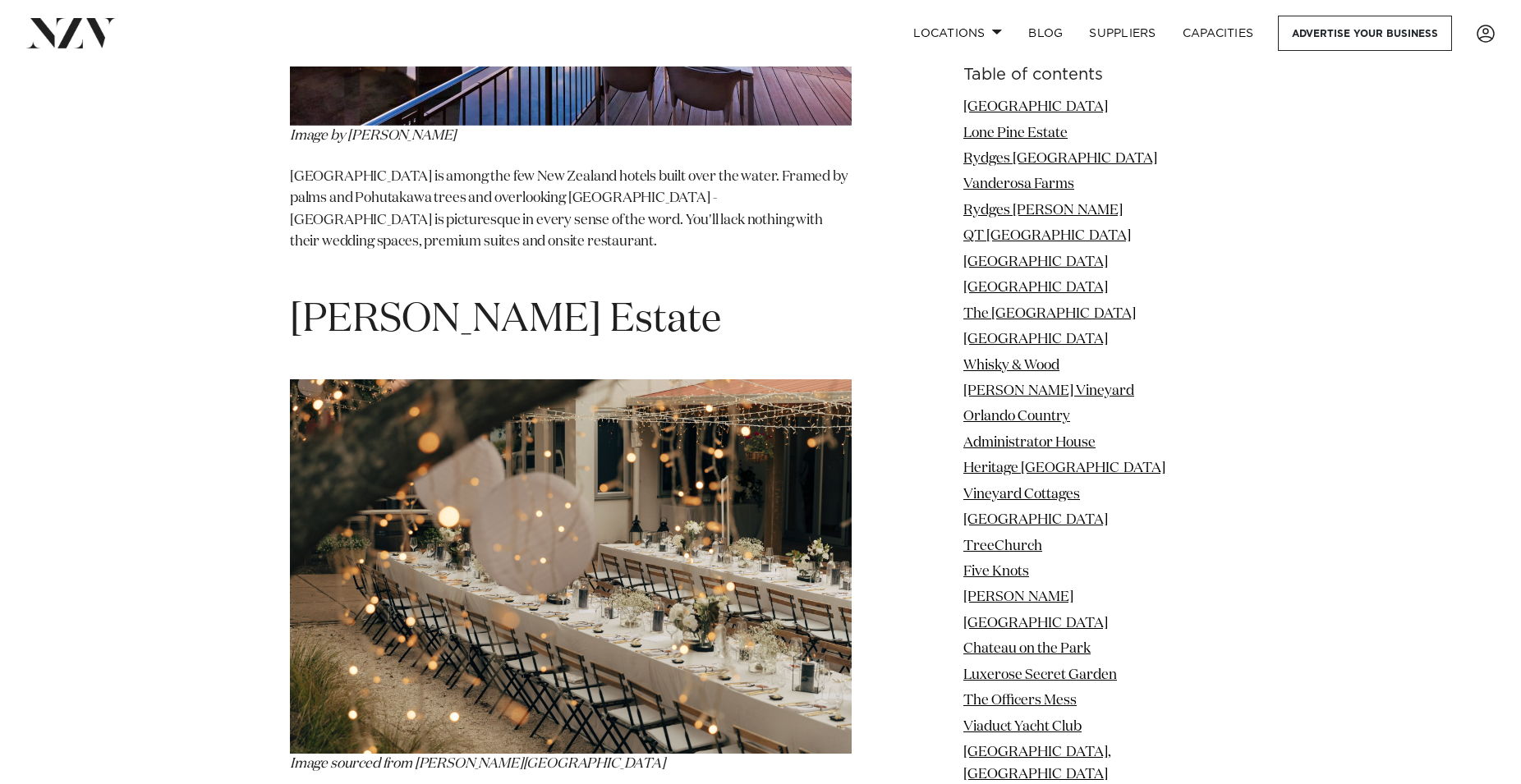
drag, startPoint x: 363, startPoint y: 527, endPoint x: 583, endPoint y: 526, distance: 220.0
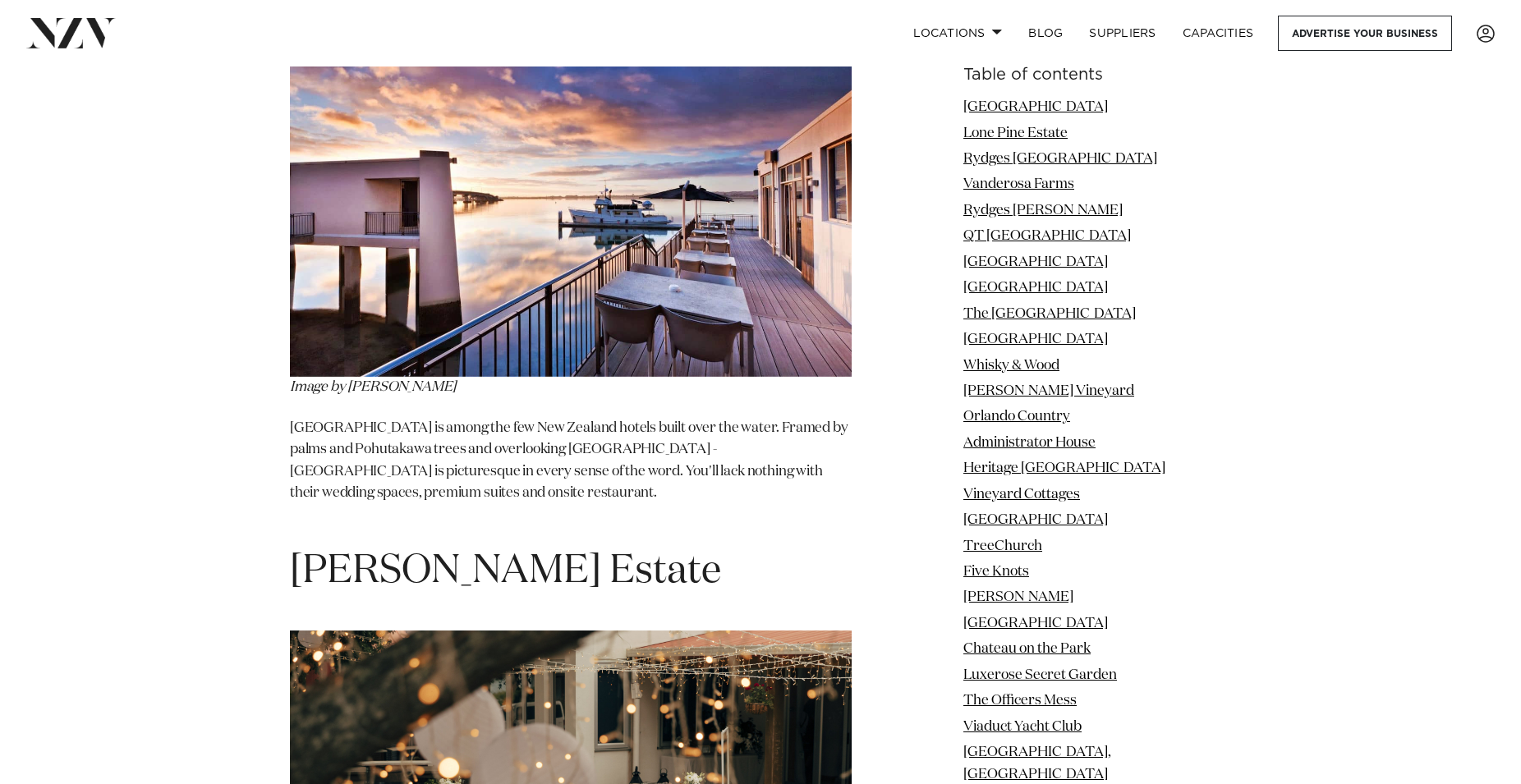
drag, startPoint x: 287, startPoint y: 286, endPoint x: 595, endPoint y: 289, distance: 308.0
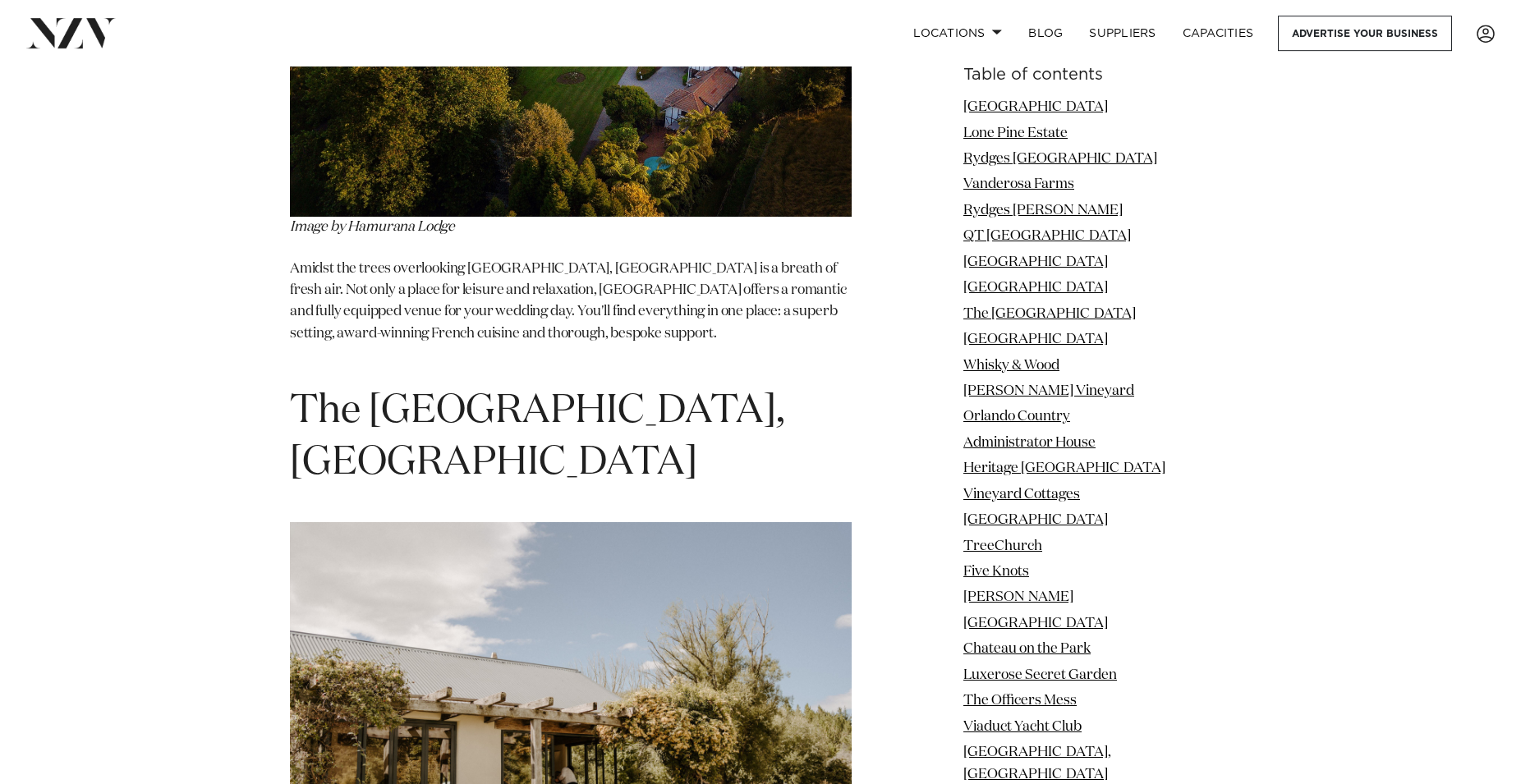
scroll to position [88362, 0]
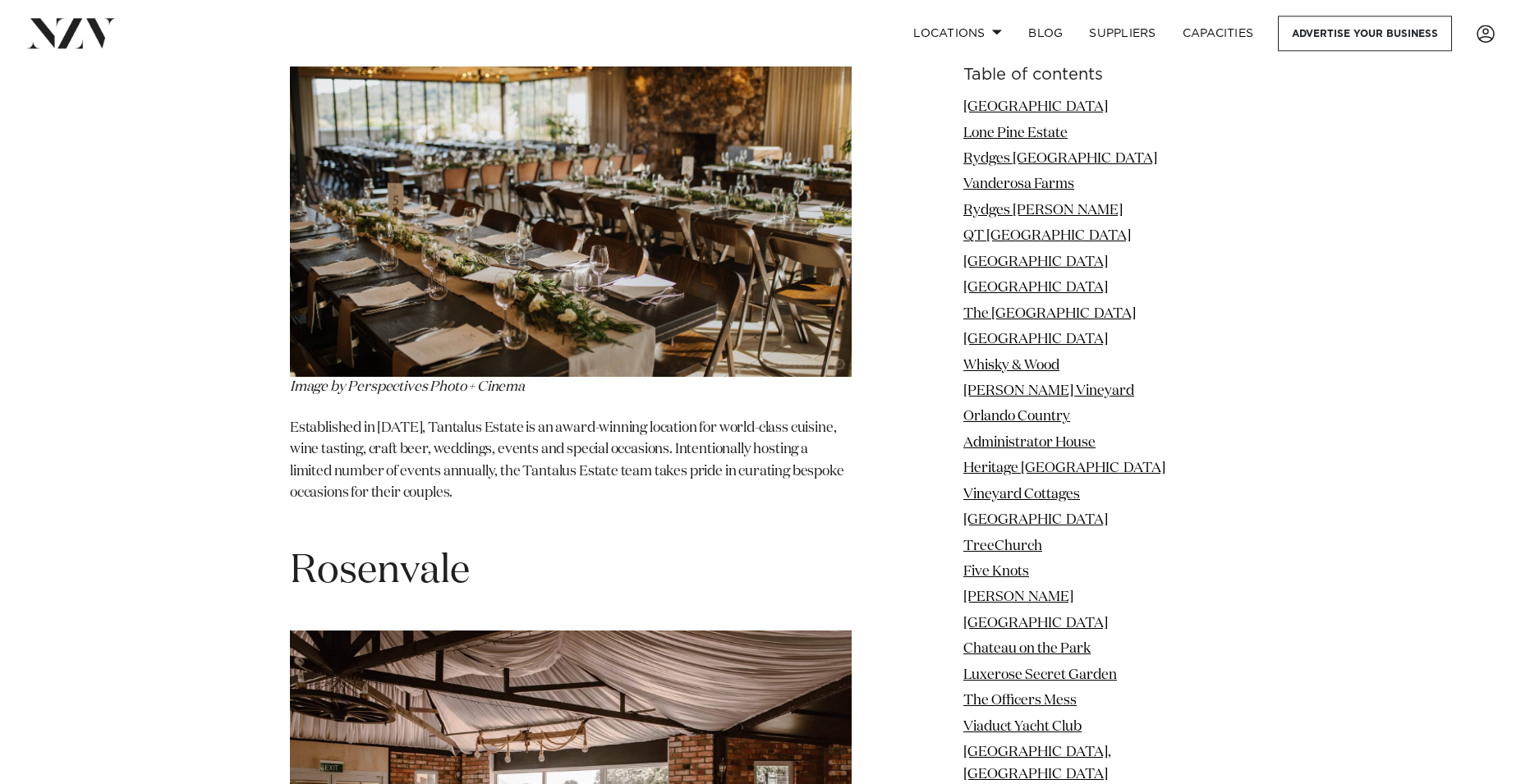
scroll to position [95395, 0]
